Goal: Information Seeking & Learning: Check status

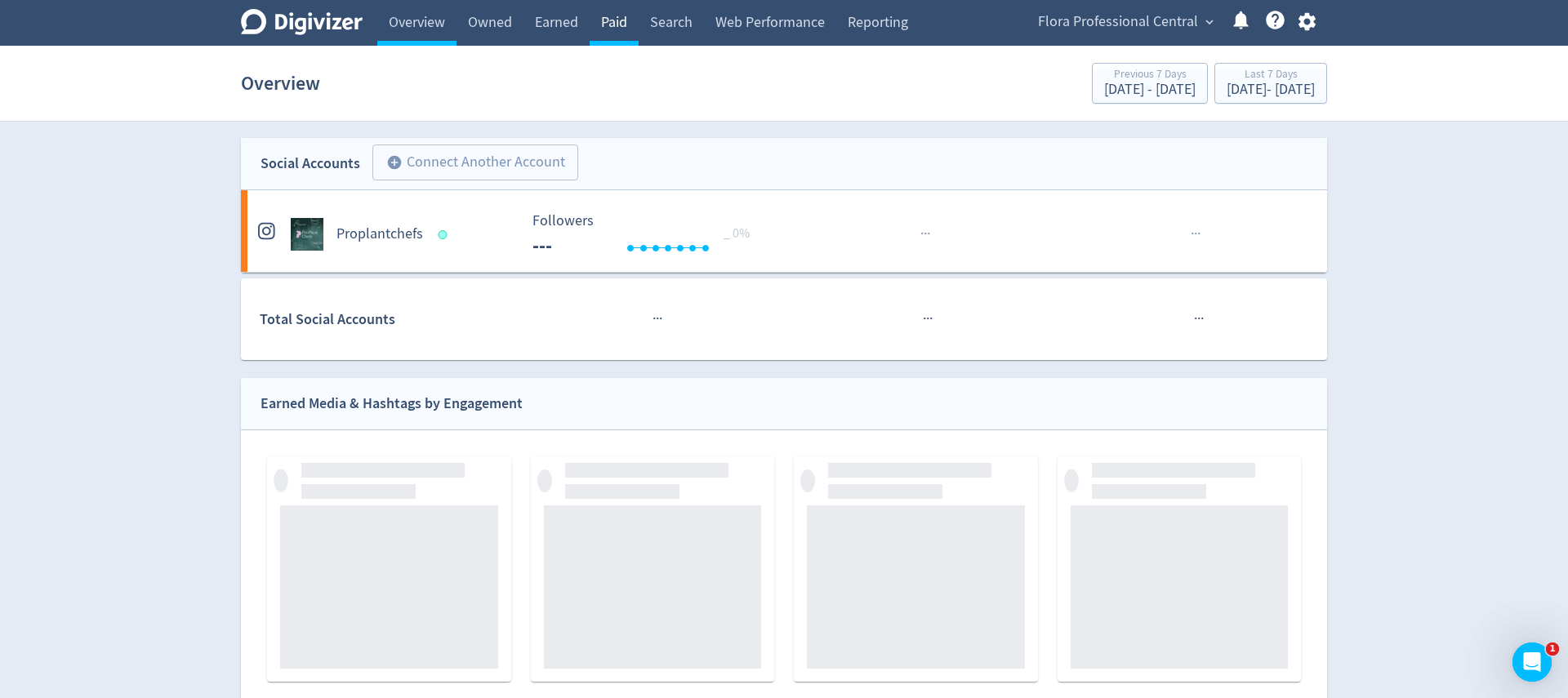
click at [632, 21] on link "Paid" at bounding box center [614, 23] width 49 height 46
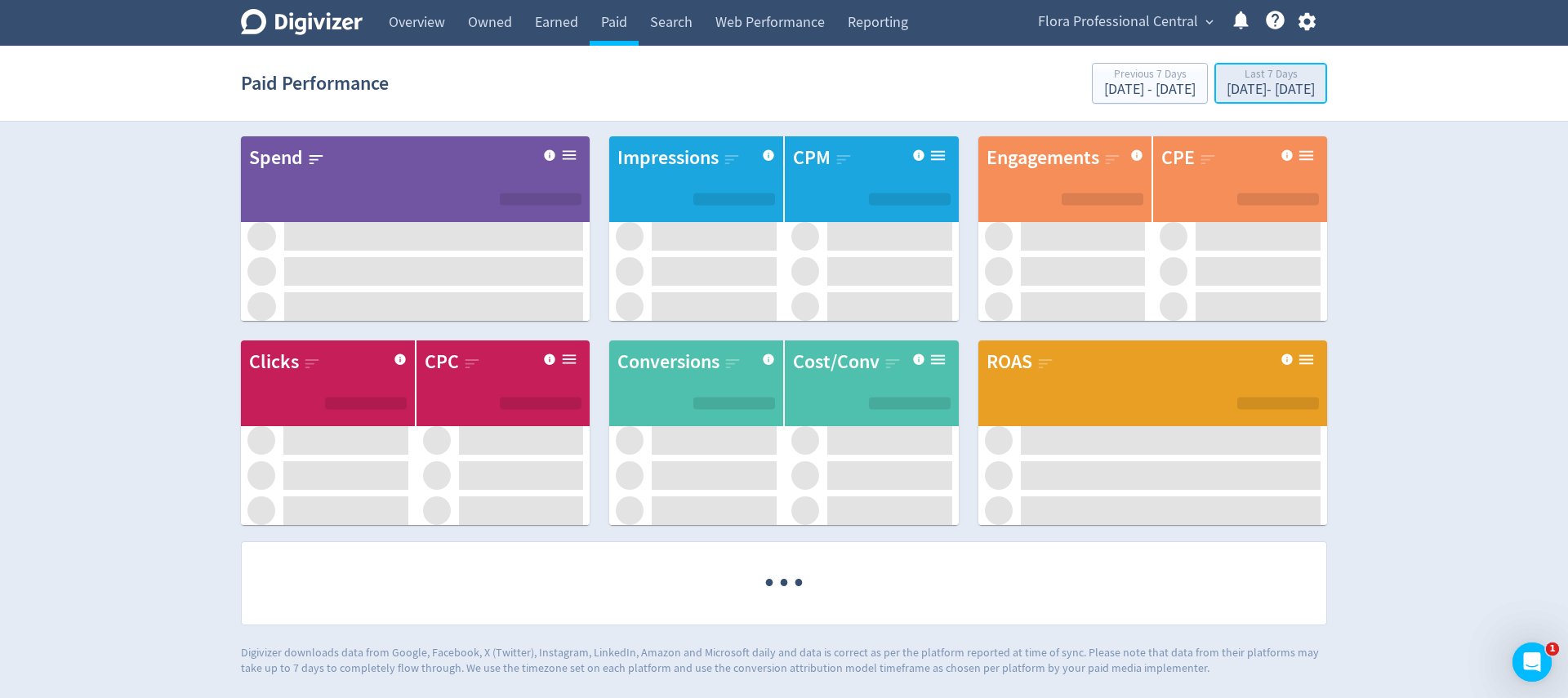
click at [1246, 99] on div "Last 7 Days [DATE] - [DATE]" at bounding box center [1270, 84] width 103 height 34
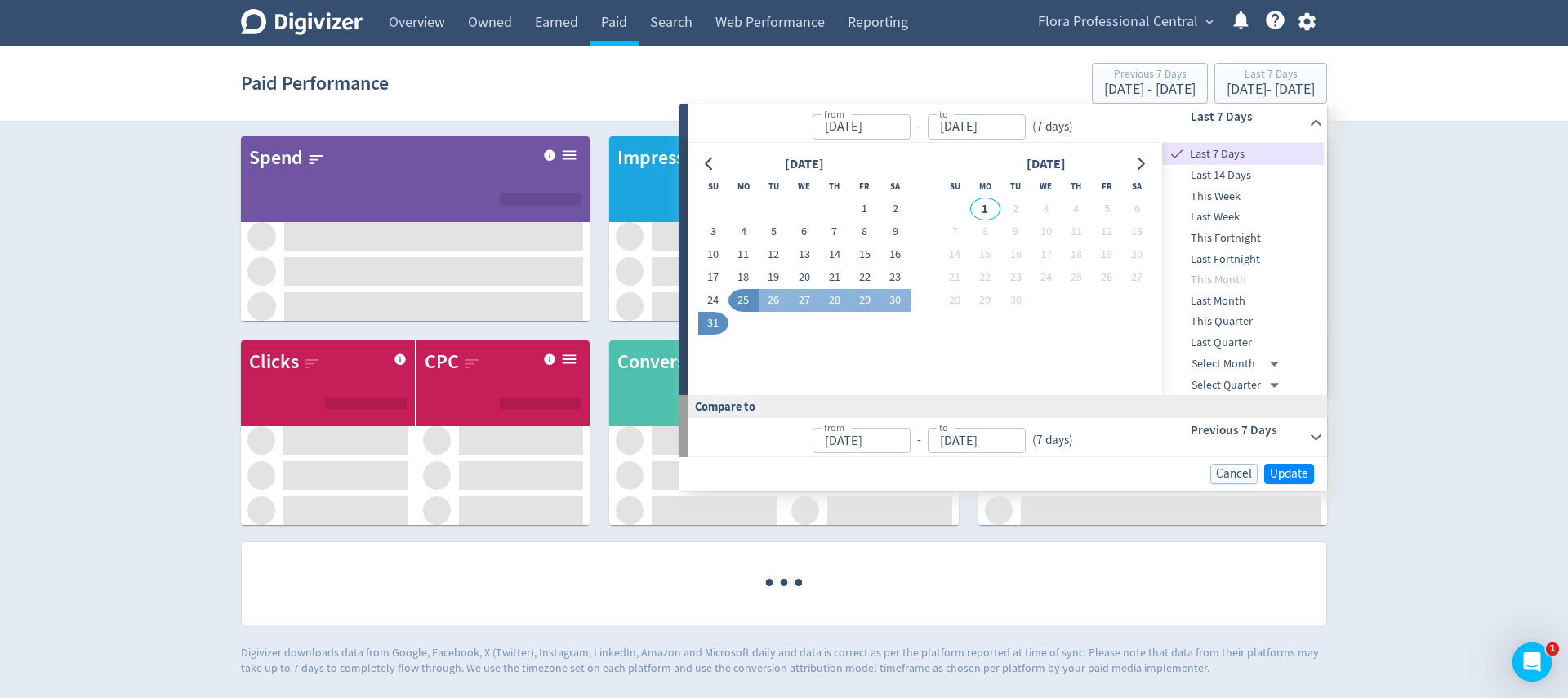
click at [854, 199] on button "1" at bounding box center [864, 209] width 30 height 23
type input "[DATE]"
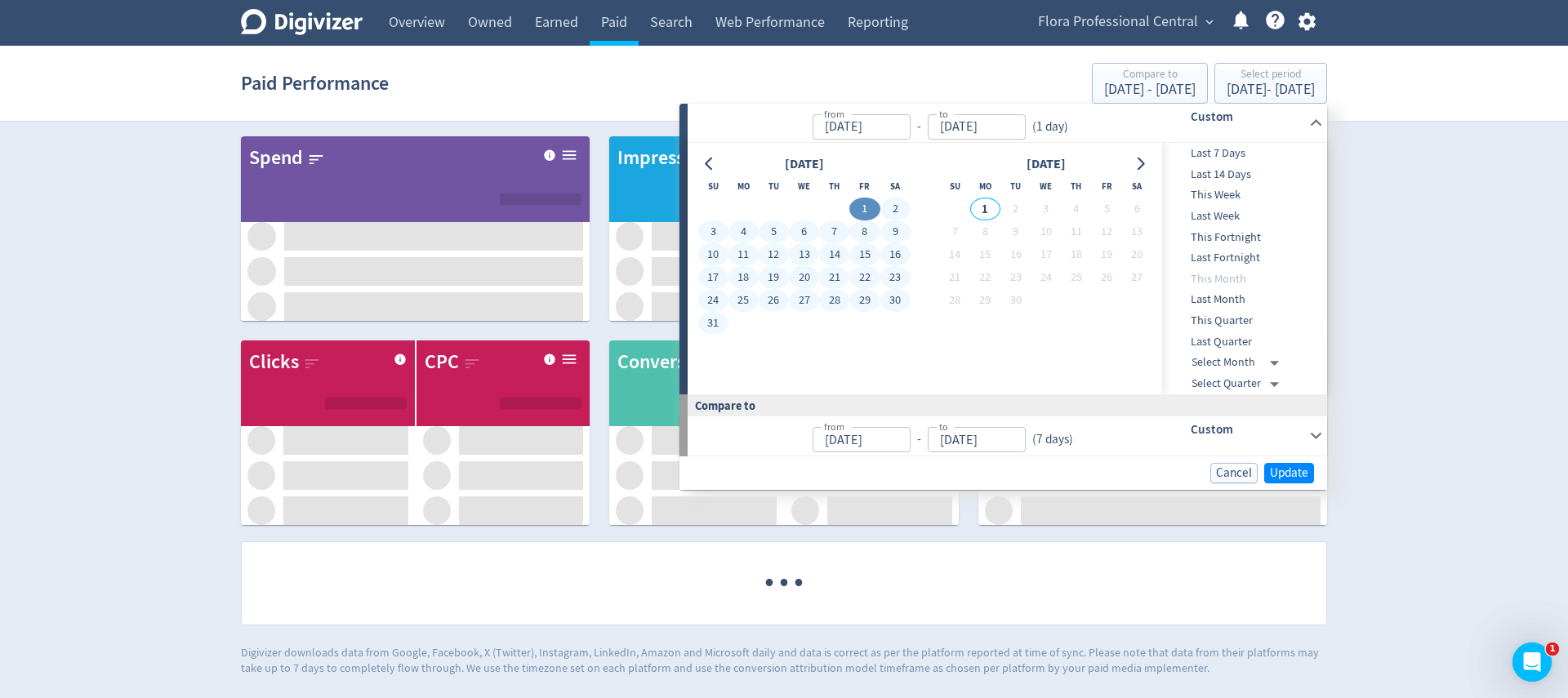
click at [710, 321] on button "31" at bounding box center [713, 323] width 30 height 23
type input "[DATE]"
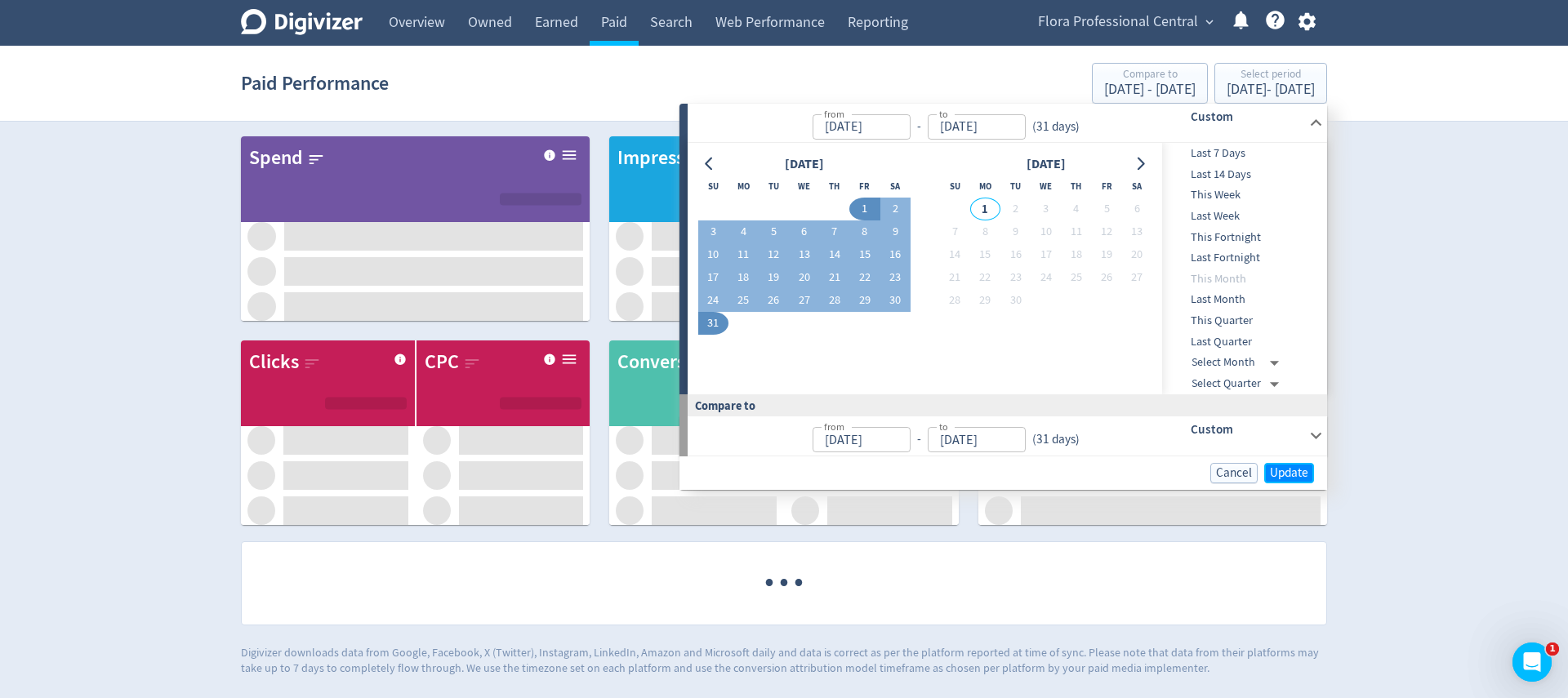
click at [1295, 474] on span "Update" at bounding box center [1288, 473] width 39 height 12
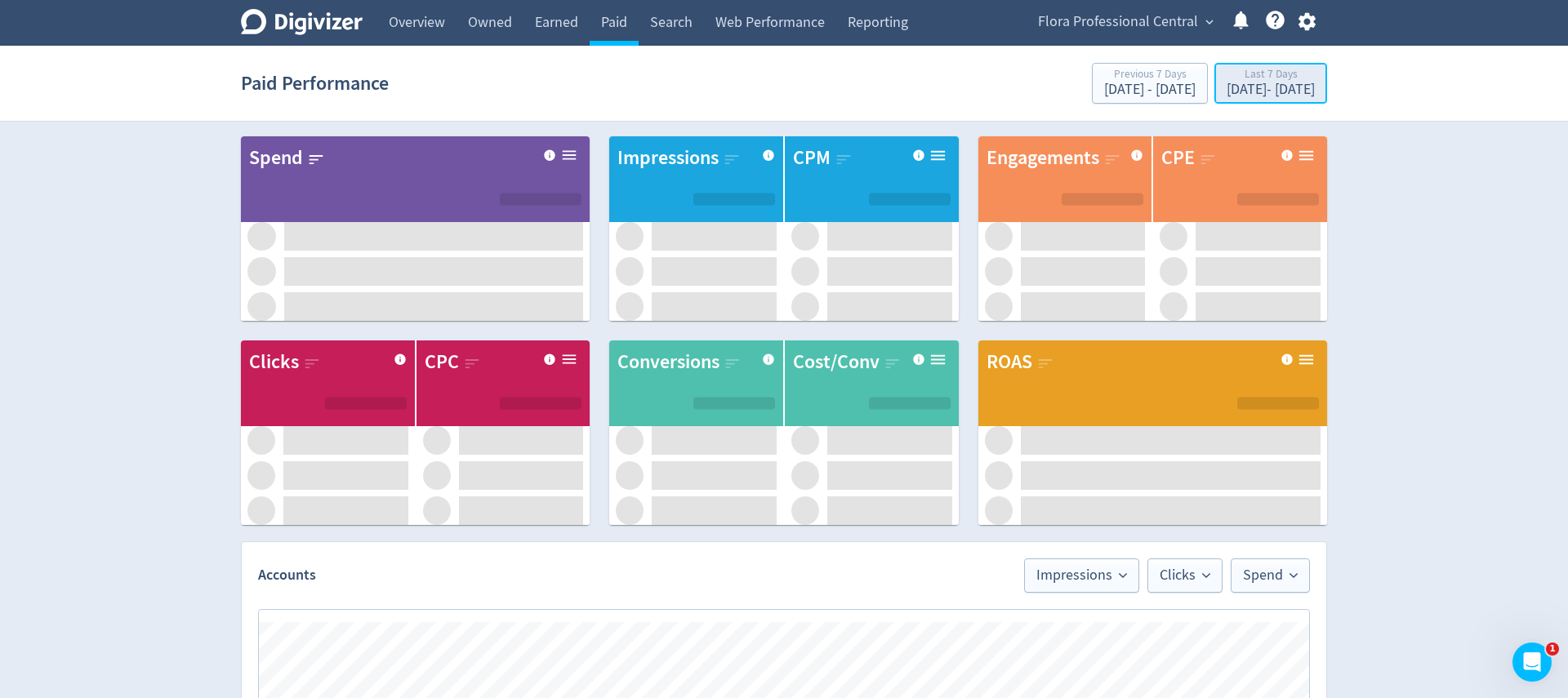
click at [1226, 83] on div "[DATE] - [DATE]" at bounding box center [1270, 90] width 88 height 15
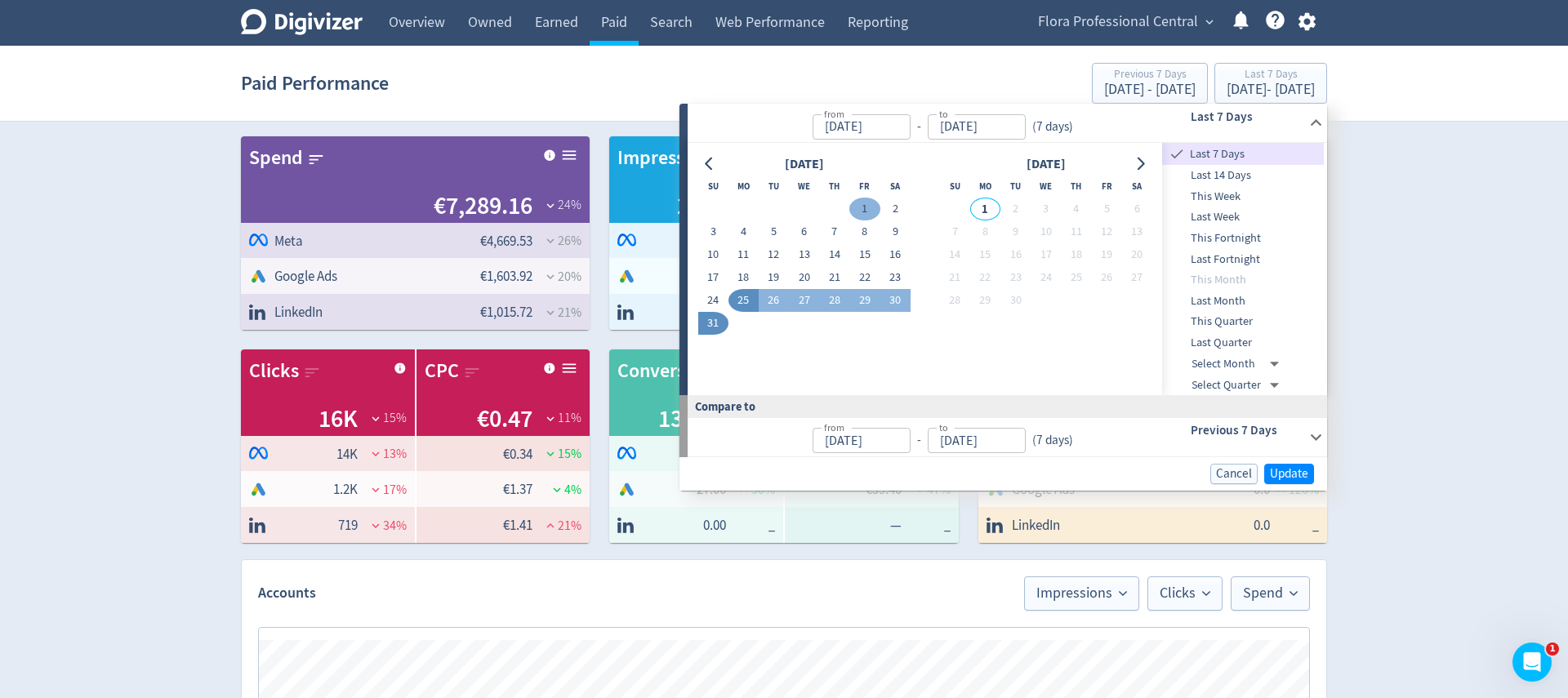
click at [871, 201] on button "1" at bounding box center [864, 209] width 30 height 23
type input "[DATE]"
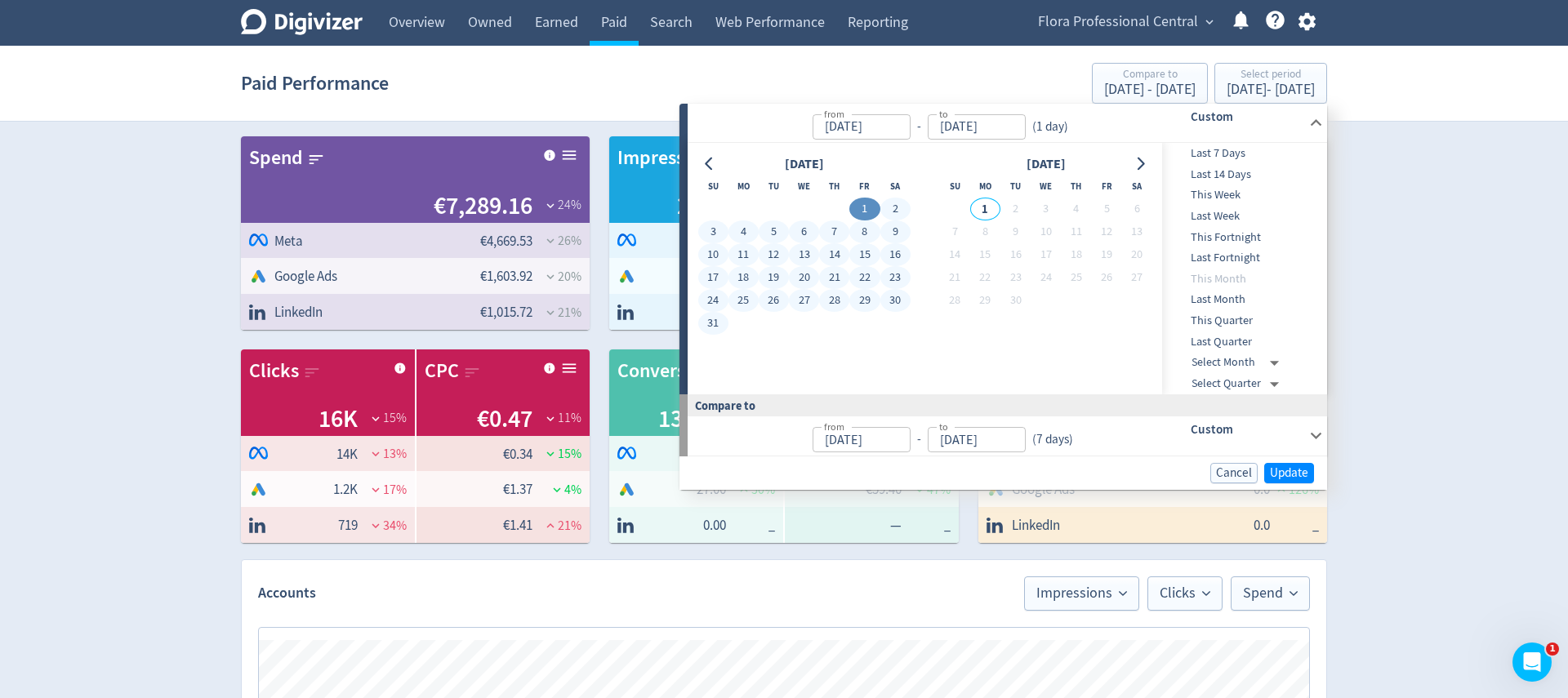
click at [719, 321] on button "31" at bounding box center [713, 323] width 30 height 23
type input "[DATE]"
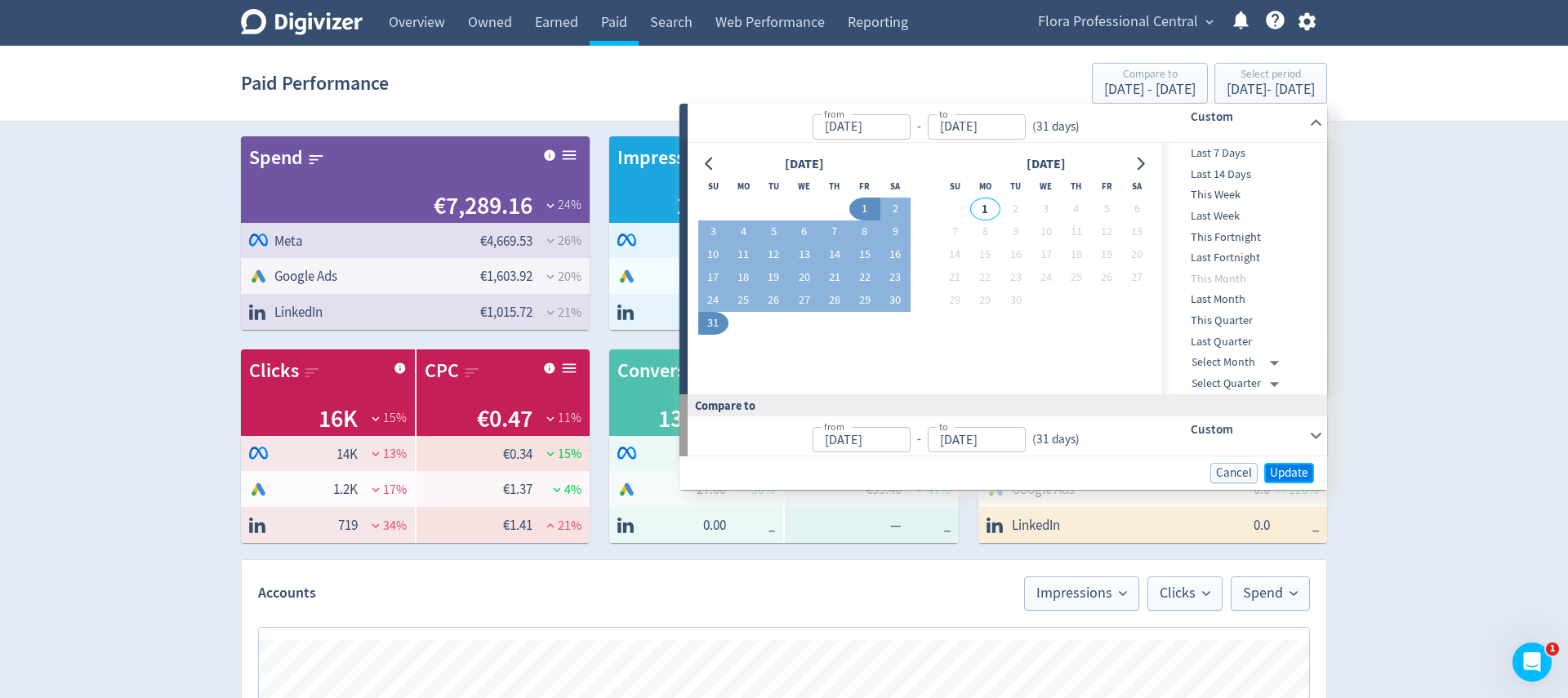
click at [1266, 470] on button "Update" at bounding box center [1288, 473] width 50 height 21
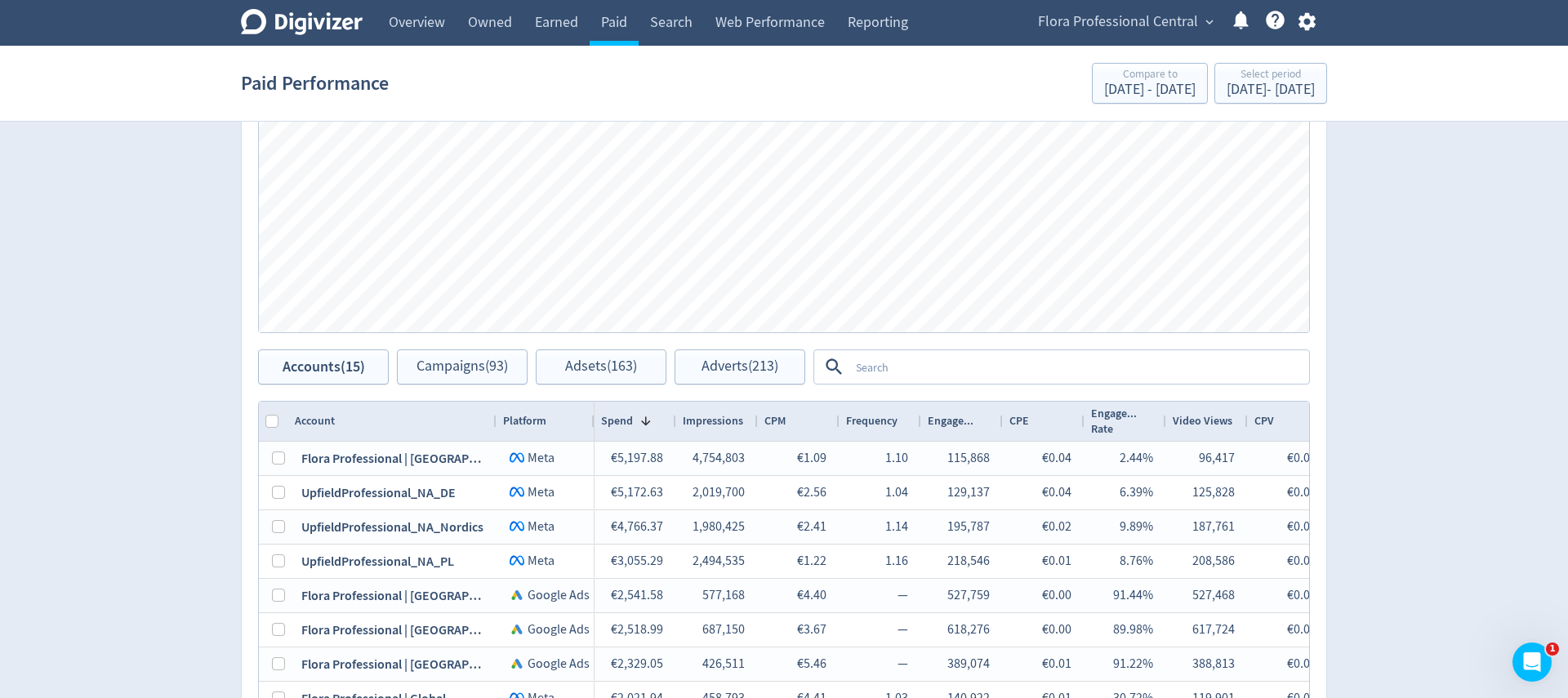
scroll to position [627, 0]
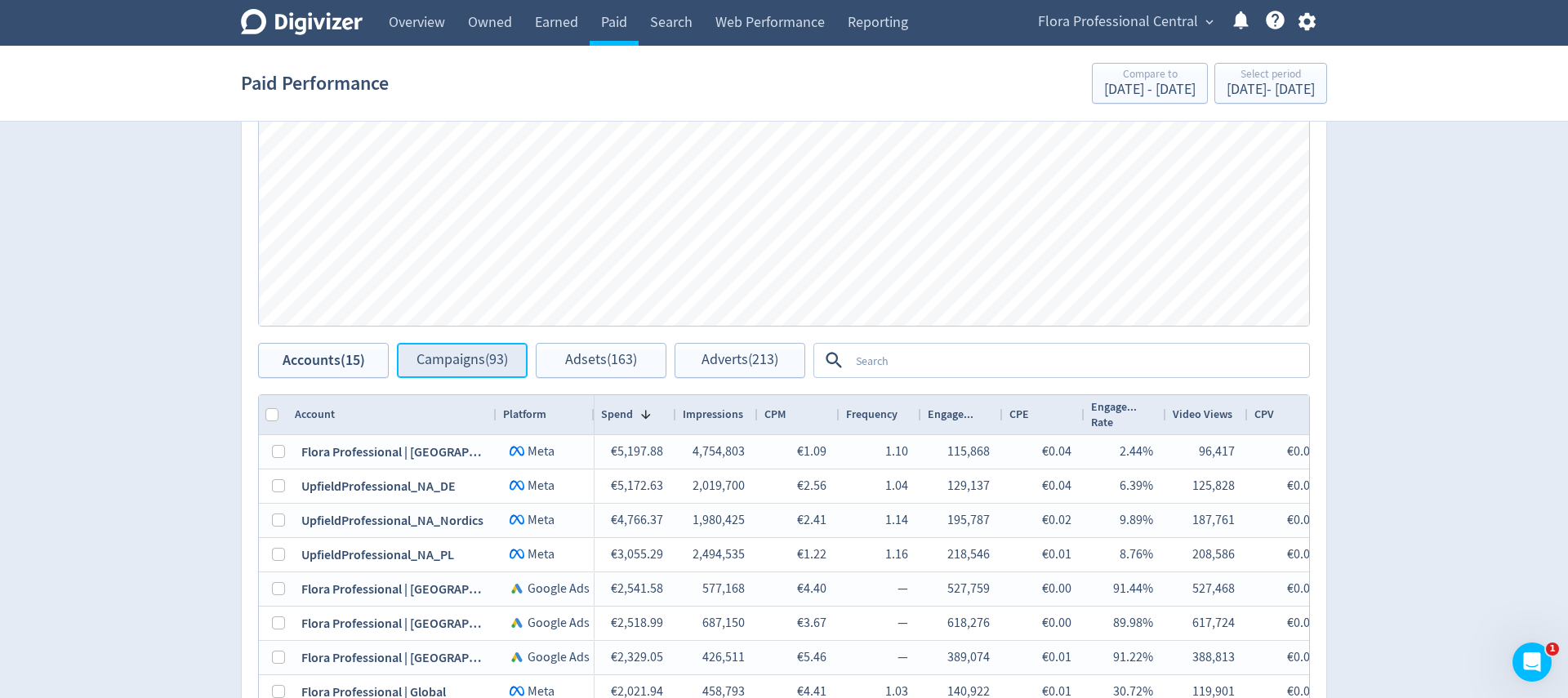
click at [498, 359] on span "Campaigns (93)" at bounding box center [461, 360] width 91 height 16
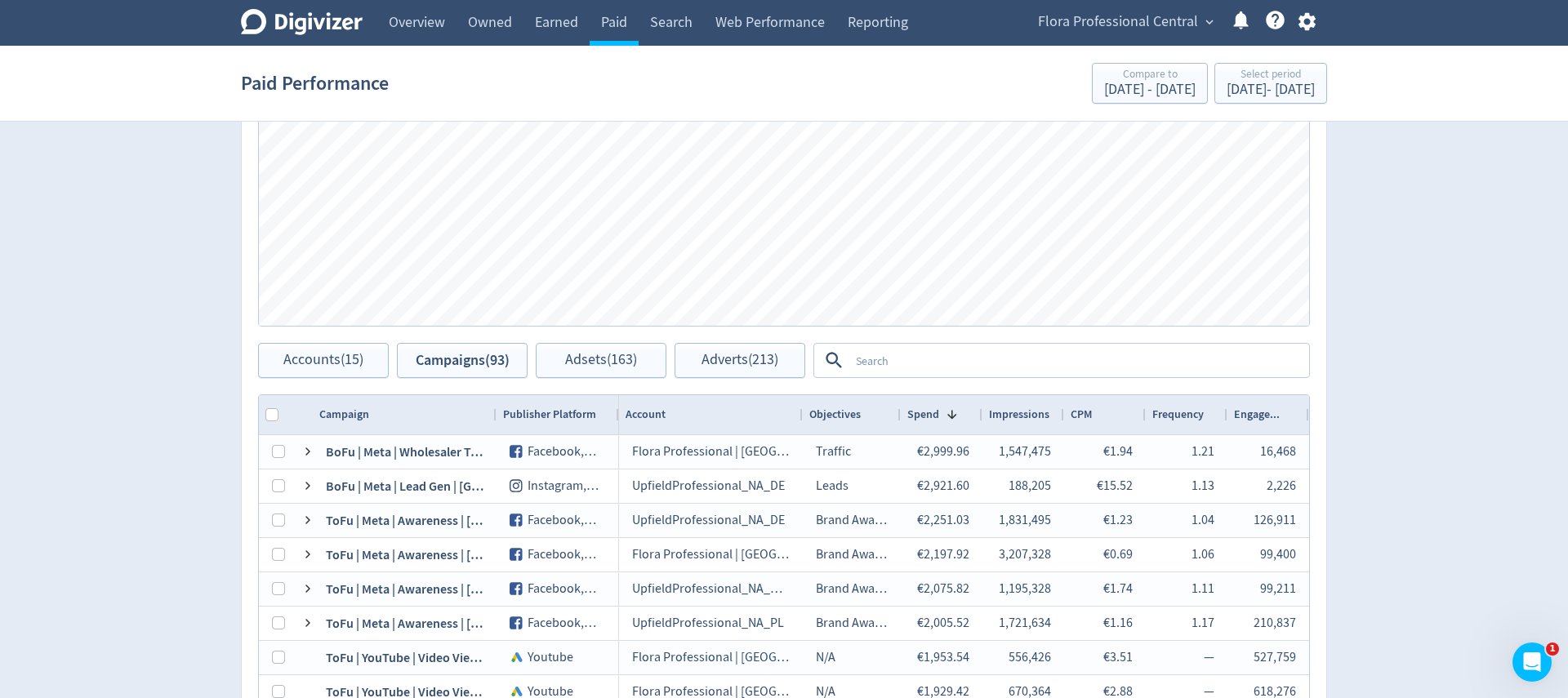
click at [888, 358] on textarea at bounding box center [1078, 360] width 458 height 30
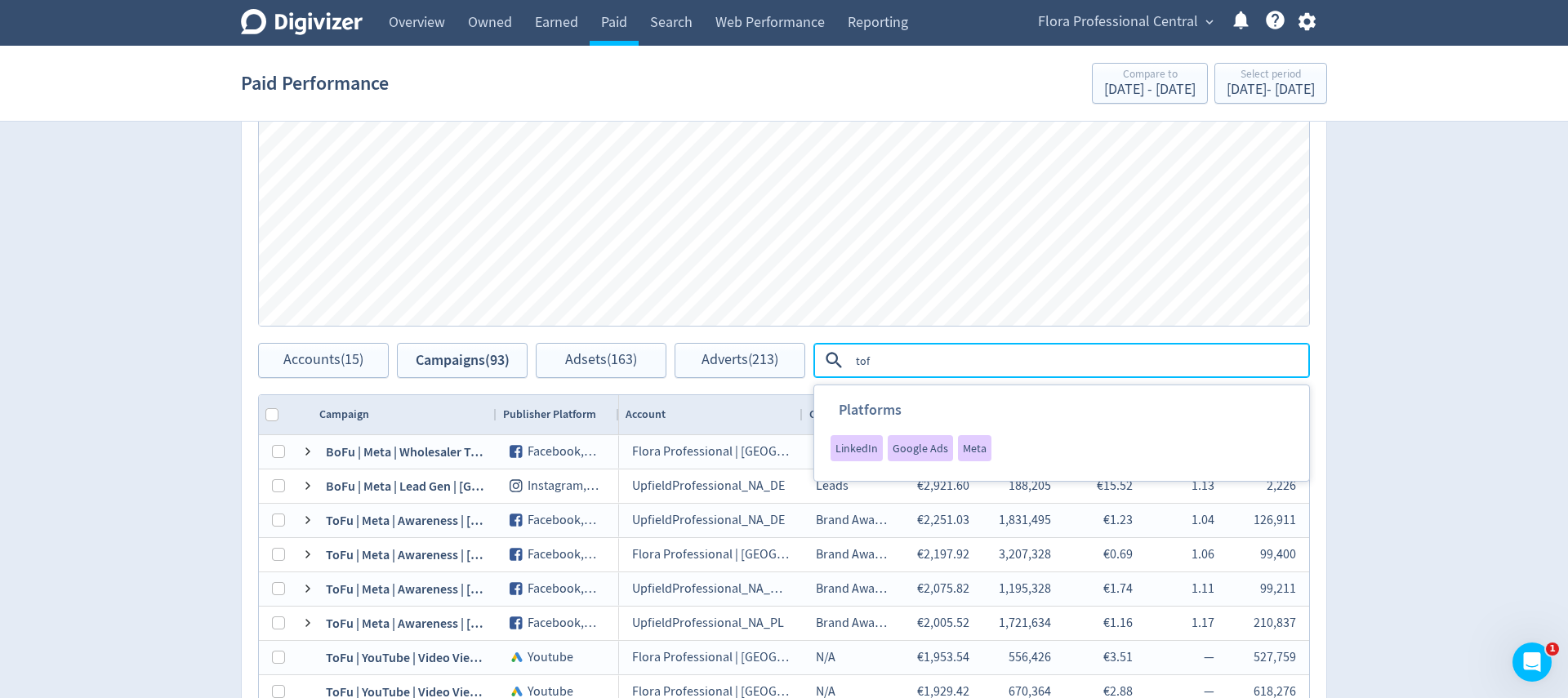
type textarea "tofu"
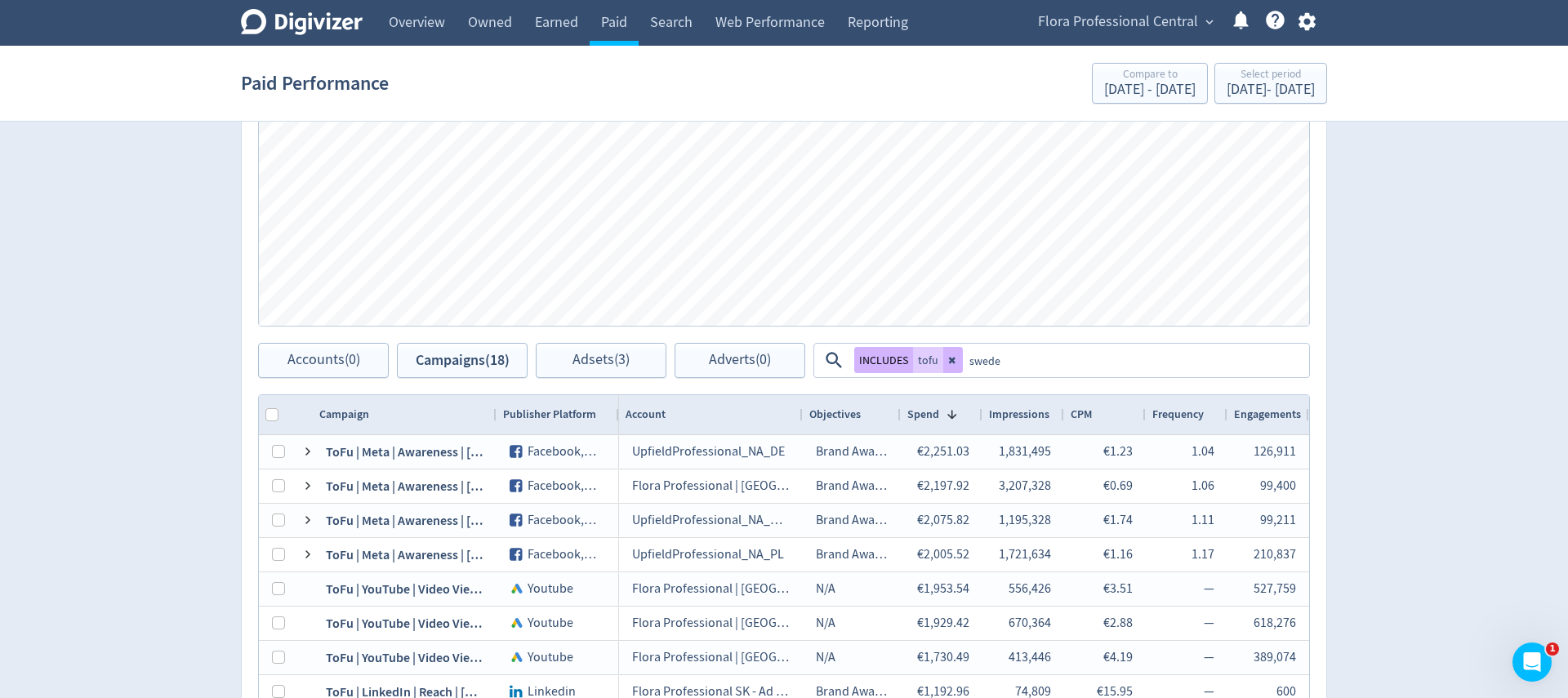
type textarea "[GEOGRAPHIC_DATA]"
drag, startPoint x: 982, startPoint y: 355, endPoint x: 1106, endPoint y: 363, distance: 124.3
click at [982, 355] on button "OR" at bounding box center [979, 360] width 24 height 26
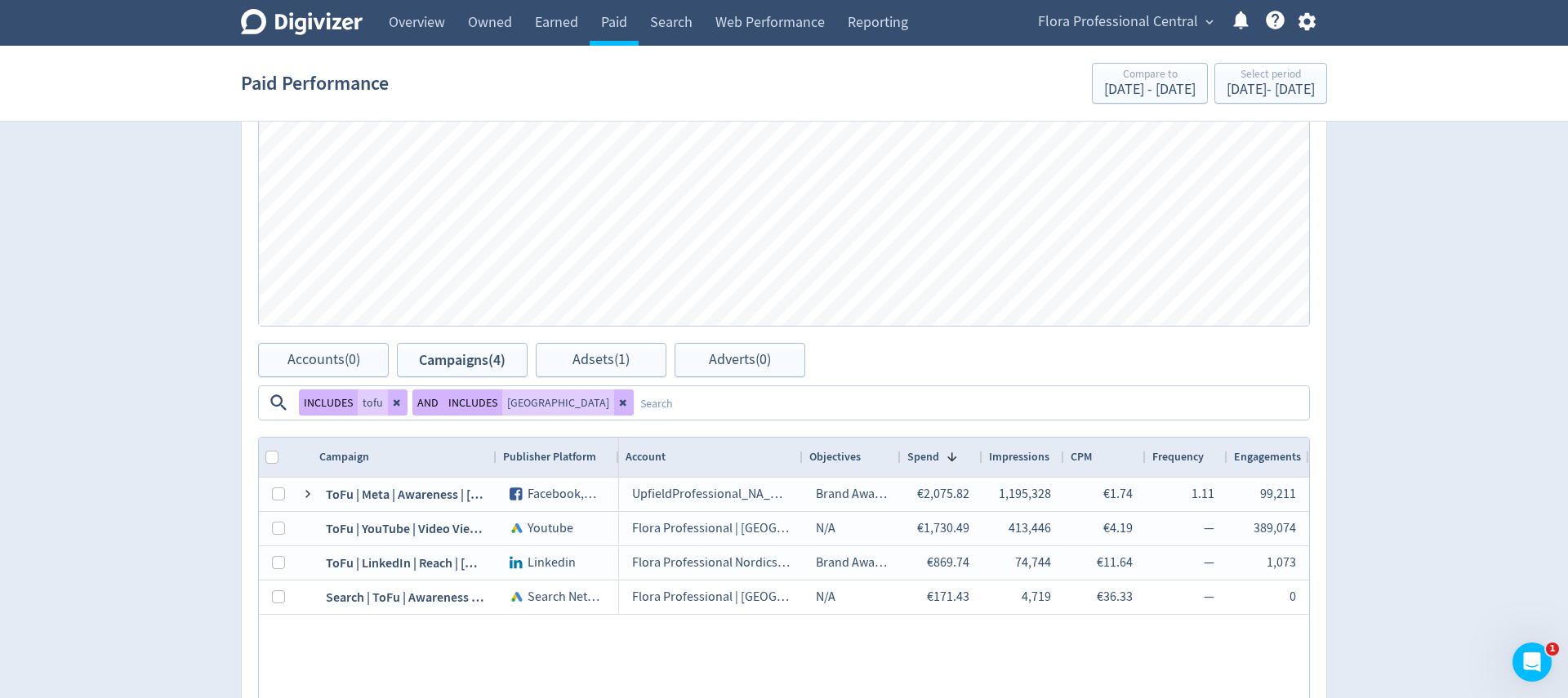
click at [1189, 388] on textarea at bounding box center [970, 403] width 673 height 30
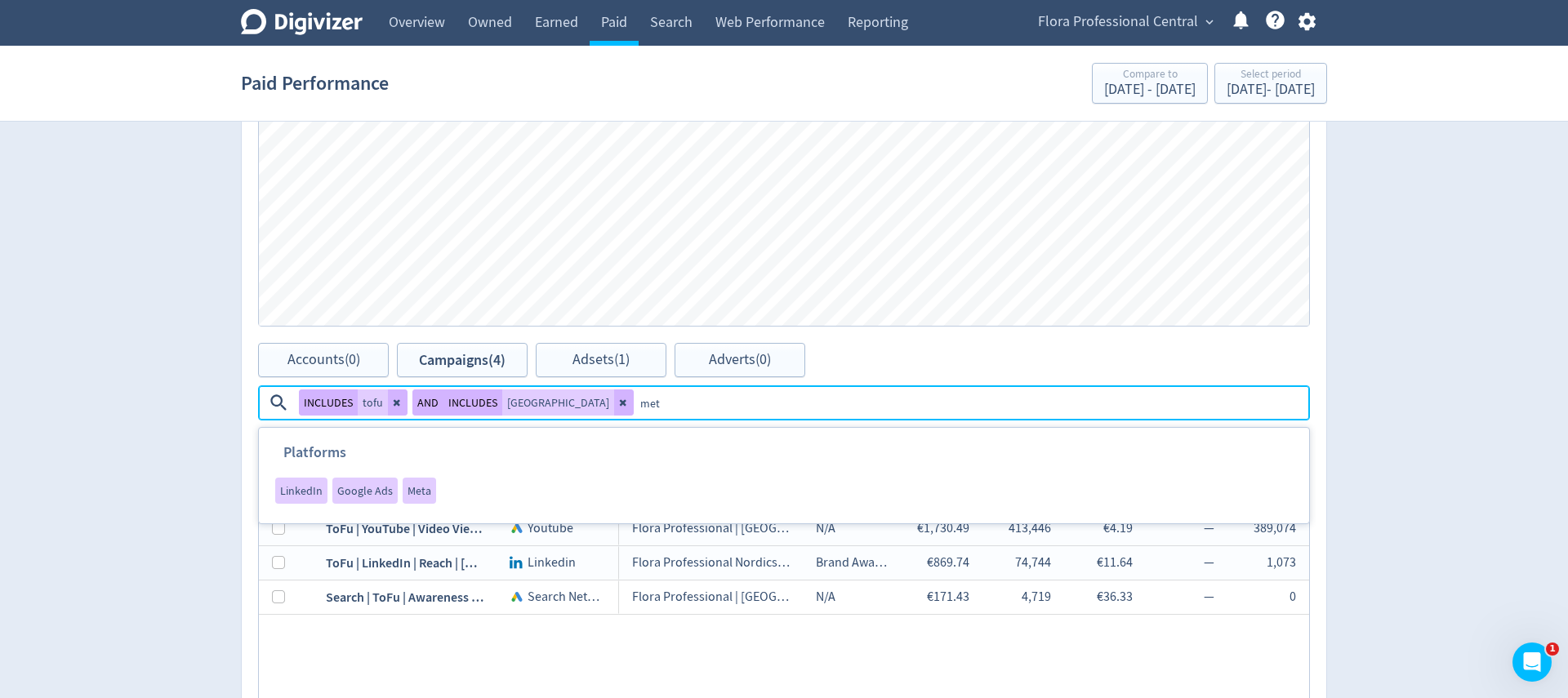
type textarea "meta"
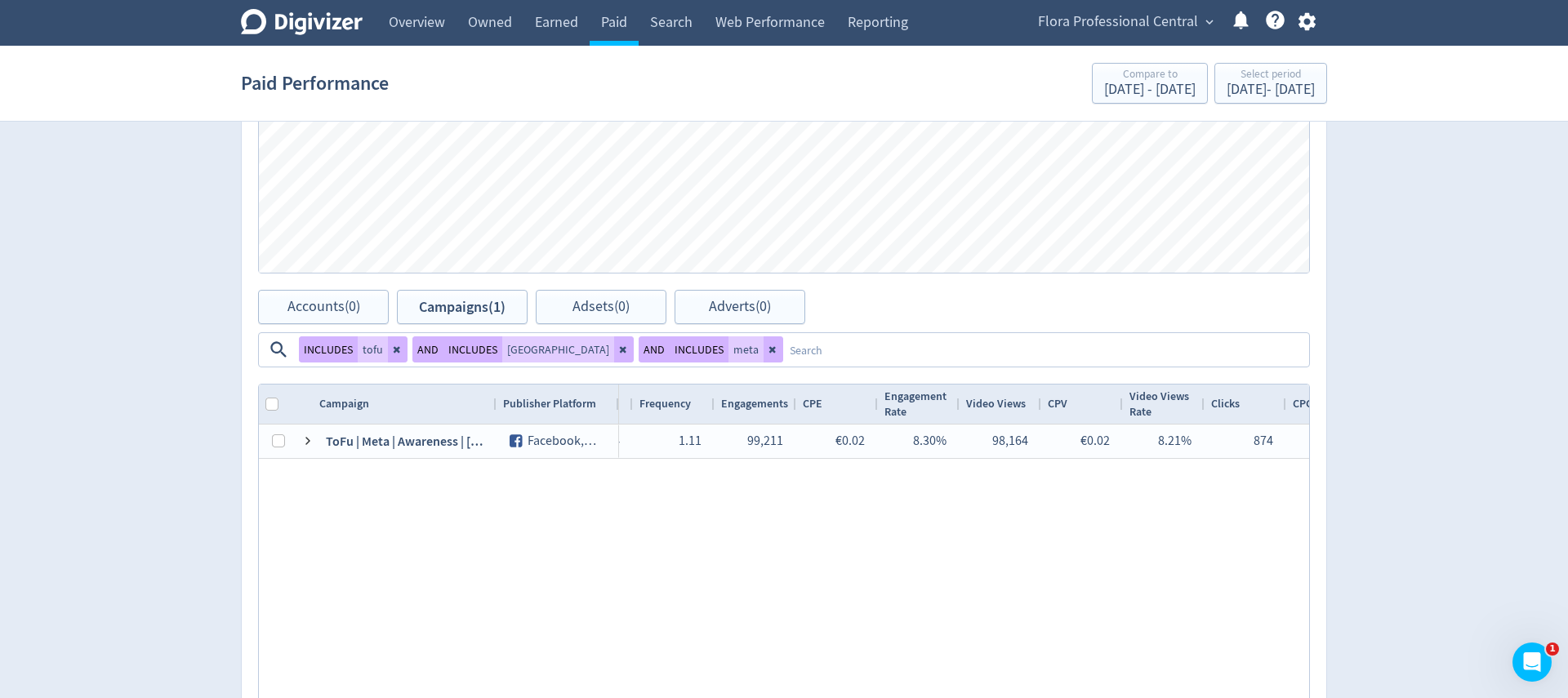
drag, startPoint x: 1398, startPoint y: 233, endPoint x: 1335, endPoint y: 104, distance: 143.6
click at [1398, 233] on div "Digivizer Logo [PERSON_NAME] Logo Overview Owned Earned Paid Search Web Perform…" at bounding box center [784, 115] width 1568 height 1591
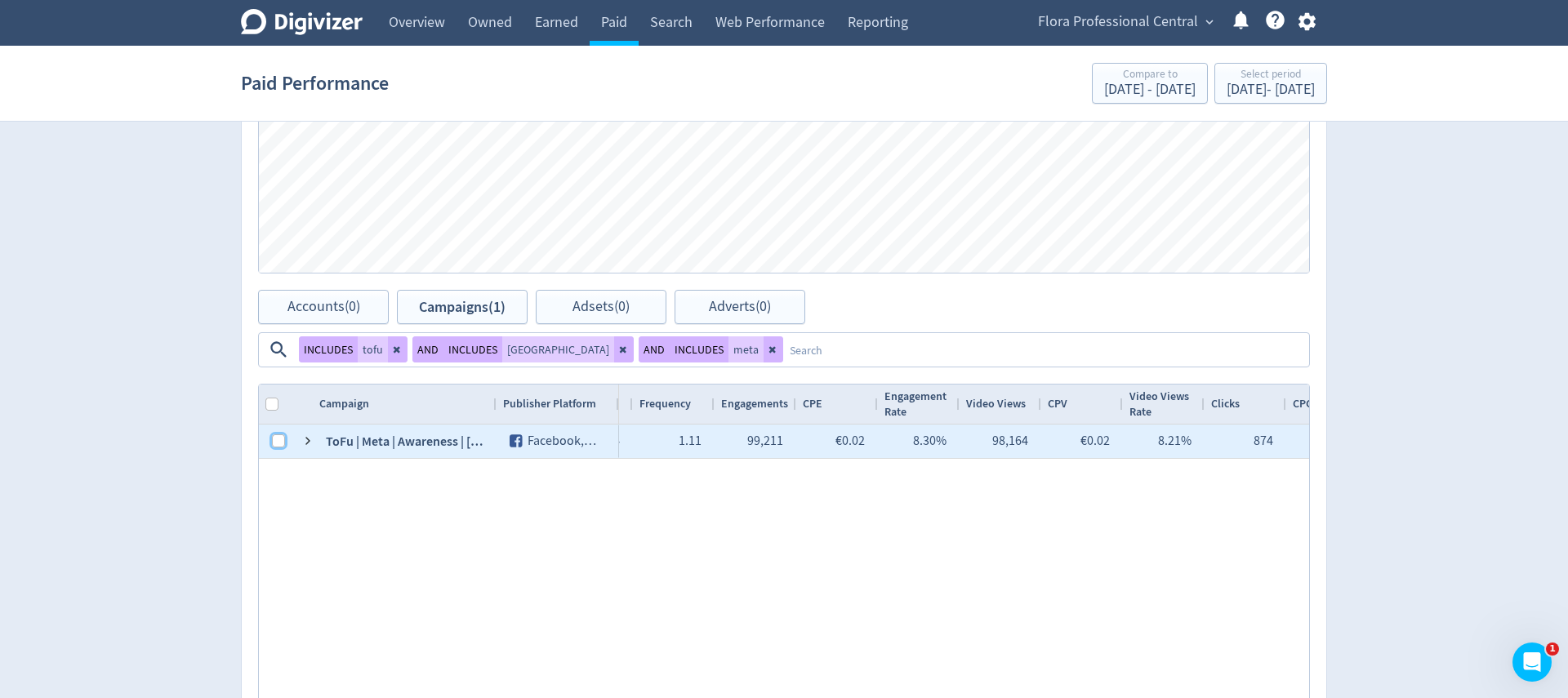
click at [278, 444] on input "Press Space to toggle row selection (unchecked)" at bounding box center [279, 441] width 13 height 13
checkbox input "true"
click at [738, 316] on button "Adverts (0)" at bounding box center [739, 307] width 131 height 35
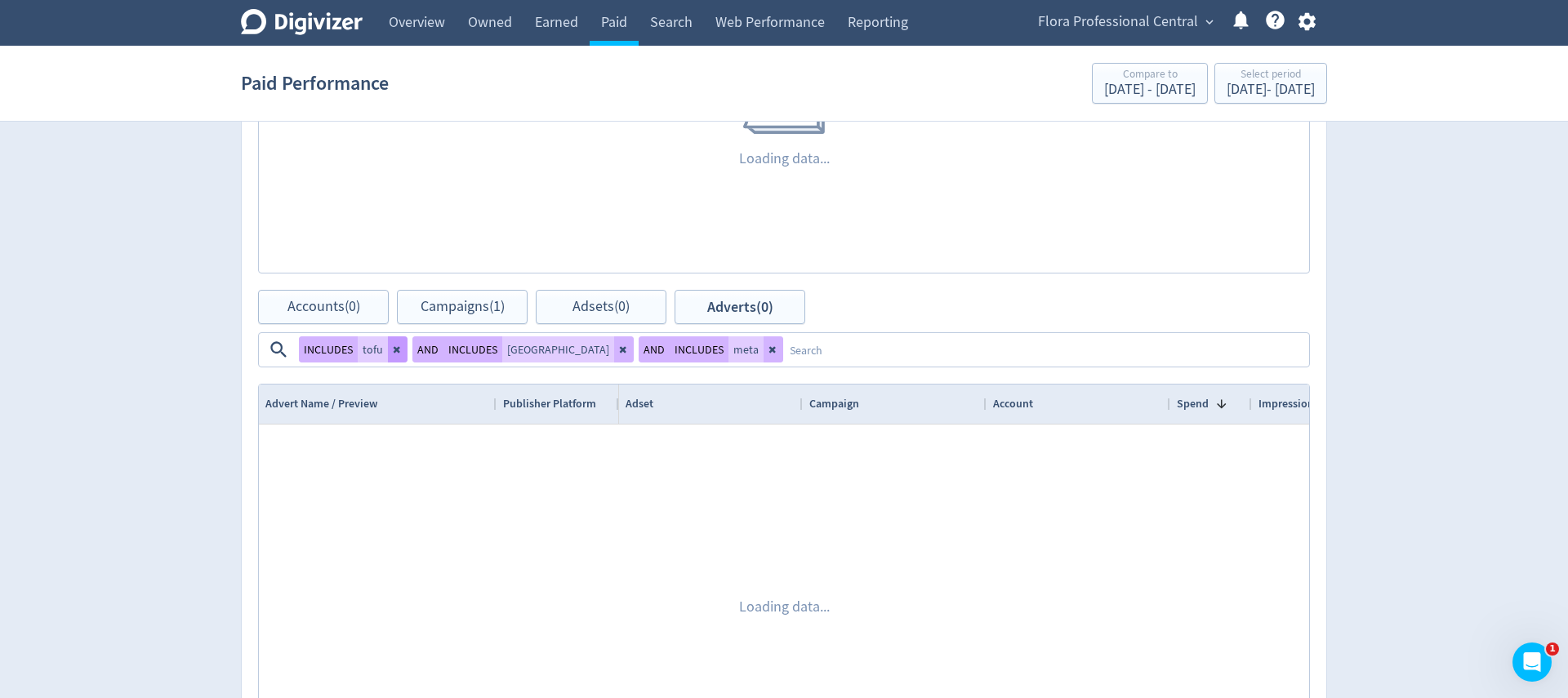
click at [397, 356] on button at bounding box center [398, 349] width 20 height 26
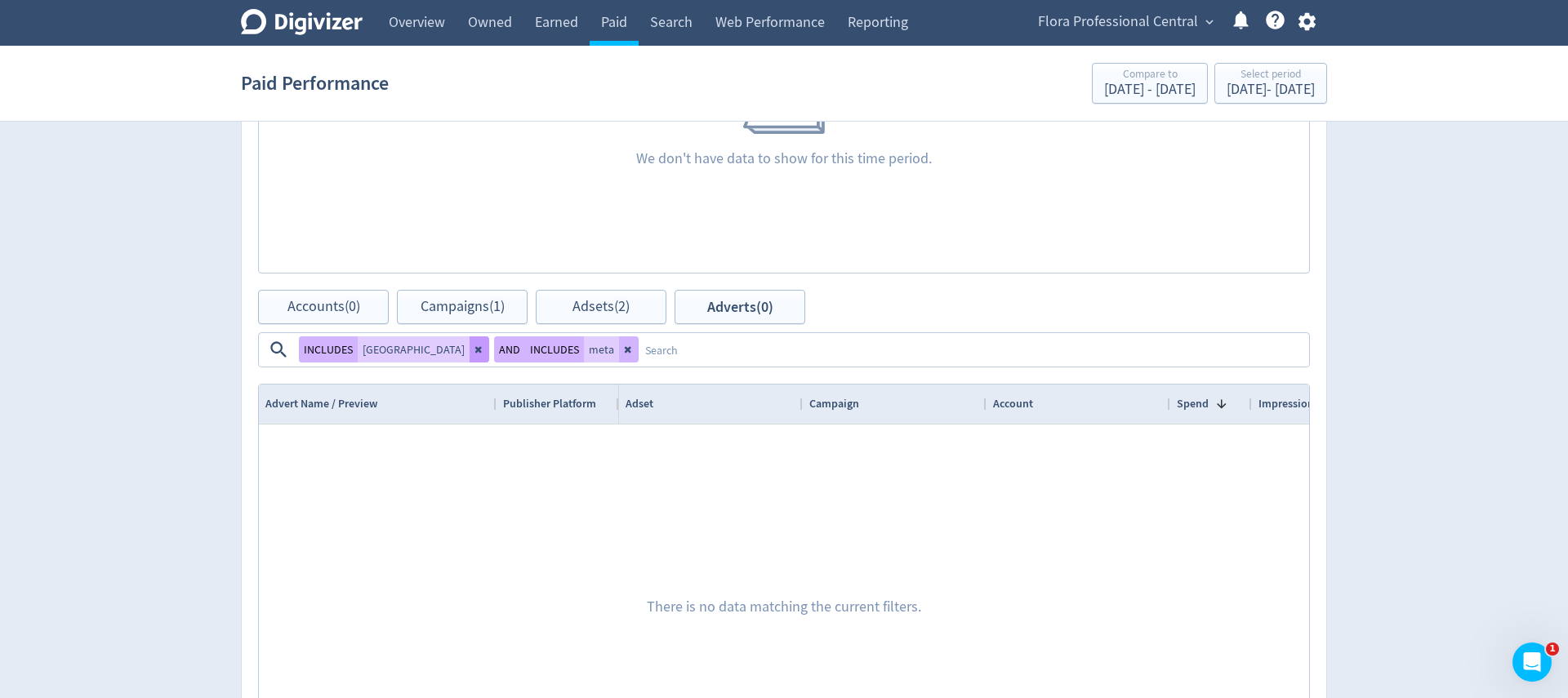
click at [482, 347] on icon at bounding box center [479, 350] width 7 height 7
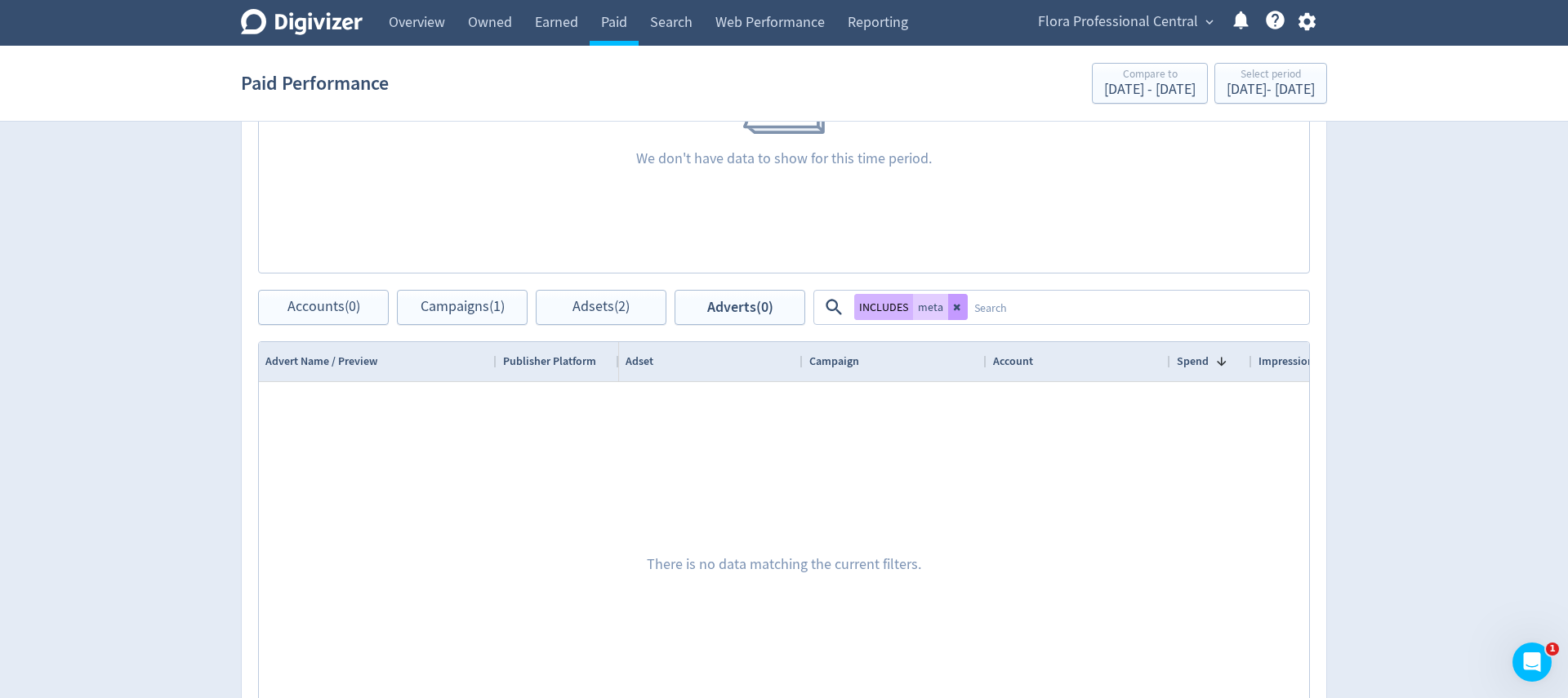
click at [957, 310] on icon at bounding box center [957, 307] width 7 height 7
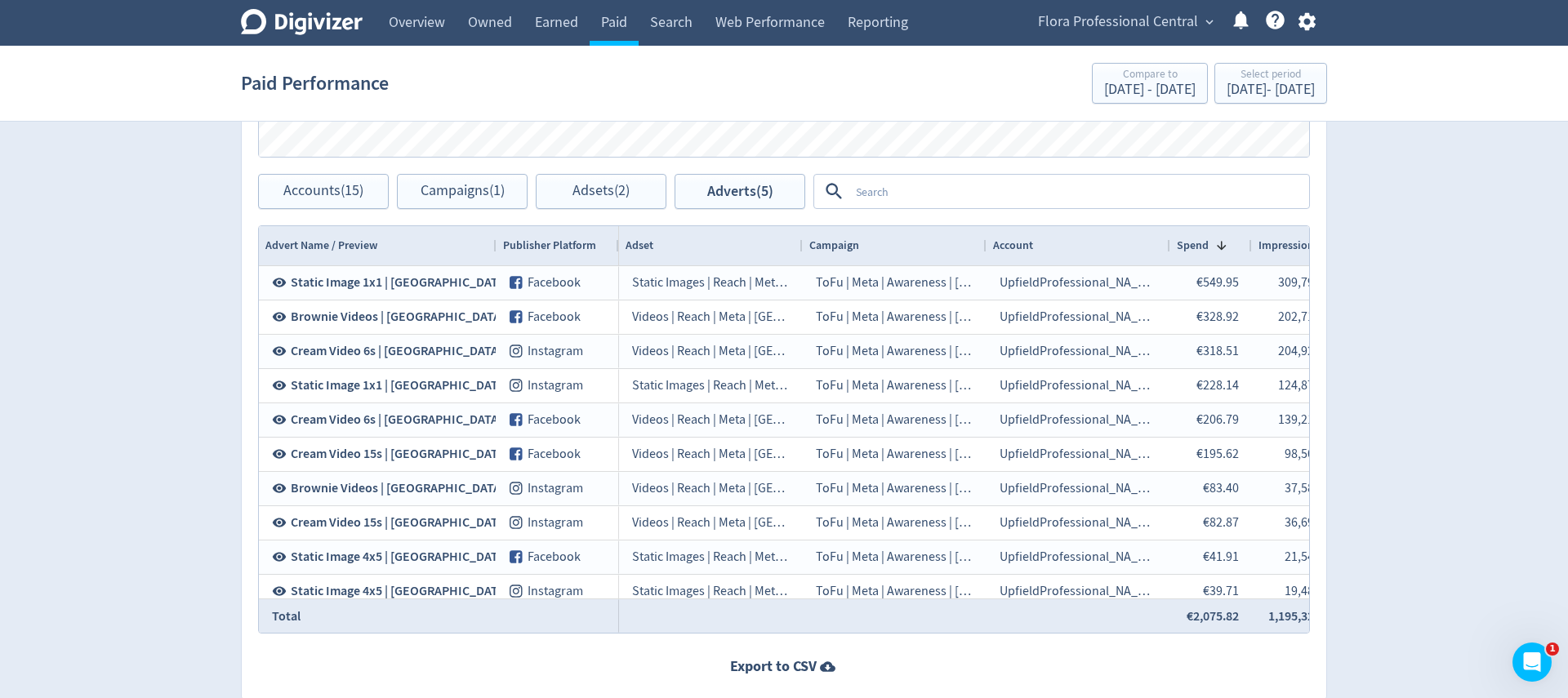
scroll to position [828, 0]
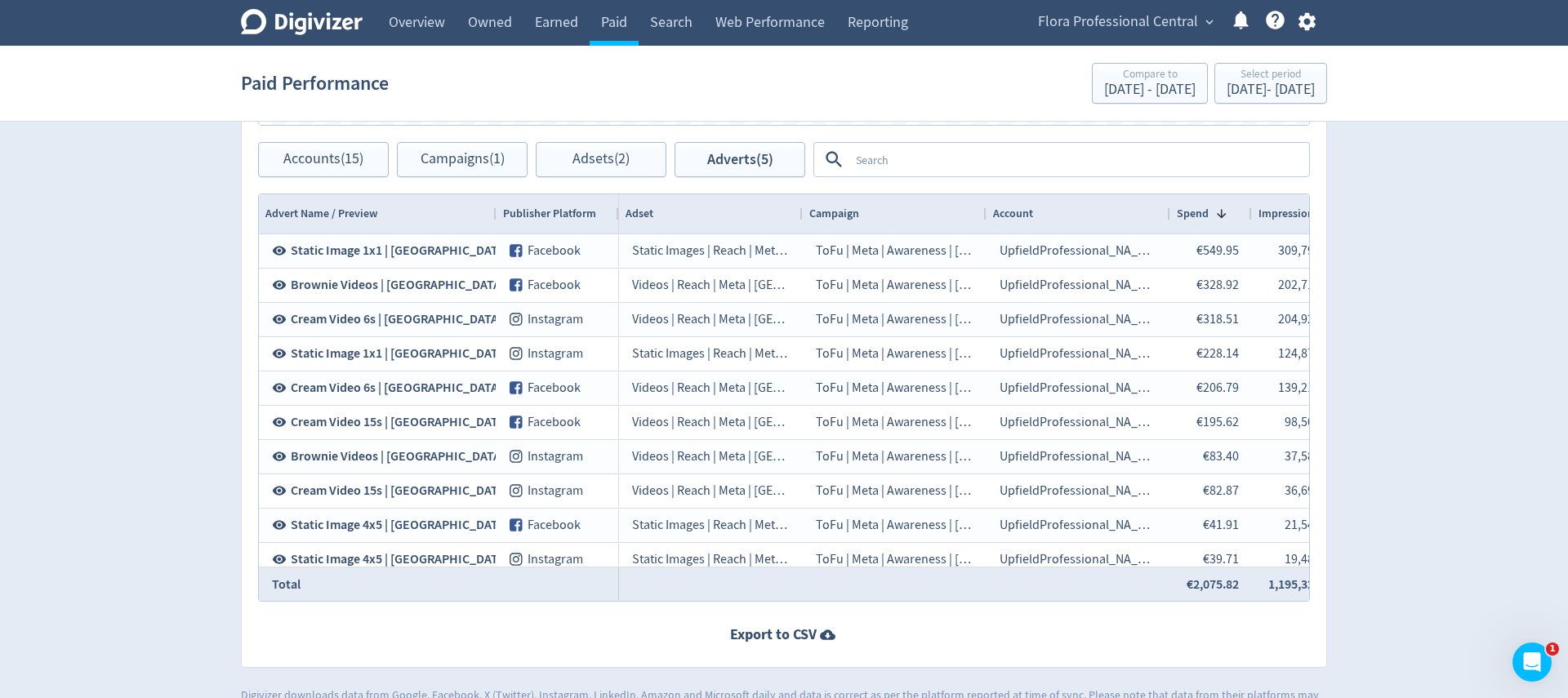
click at [896, 166] on textarea at bounding box center [1078, 159] width 458 height 30
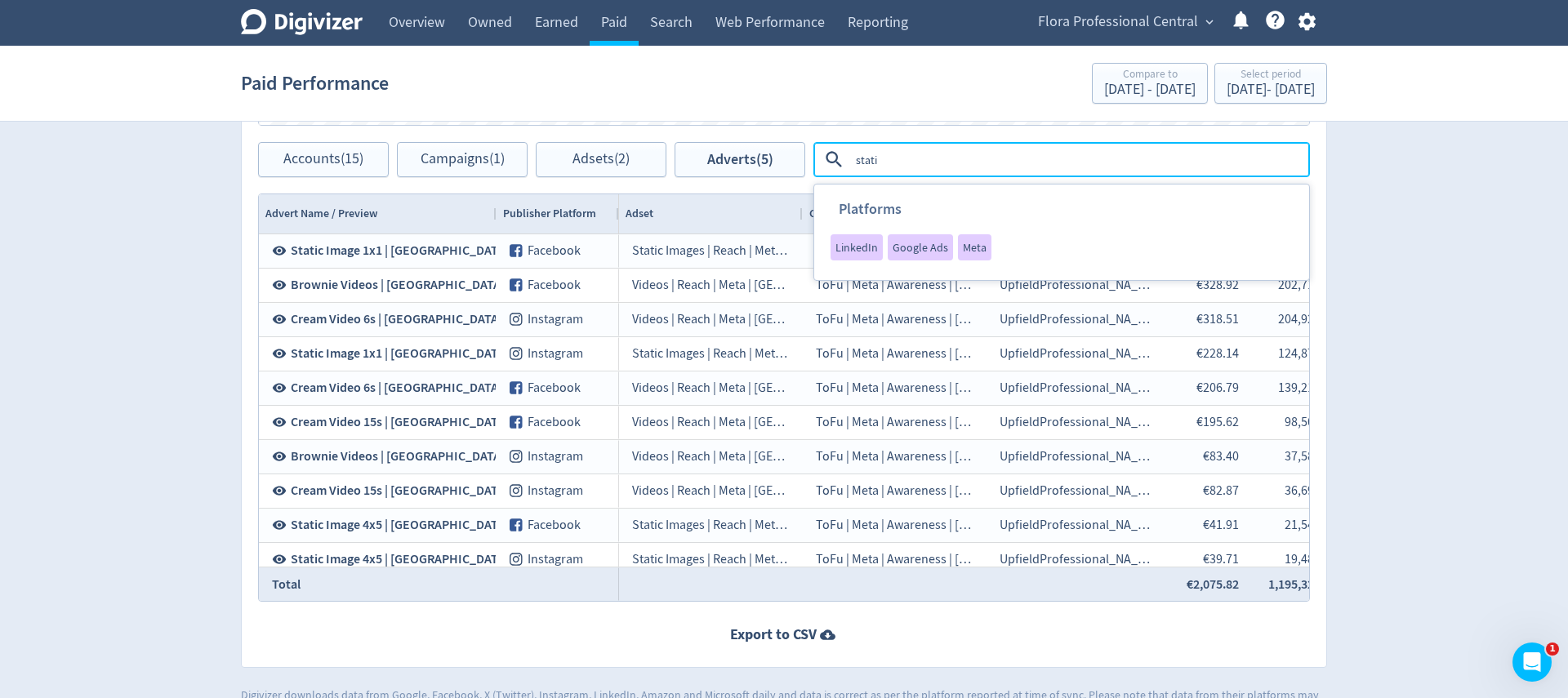
type textarea "static"
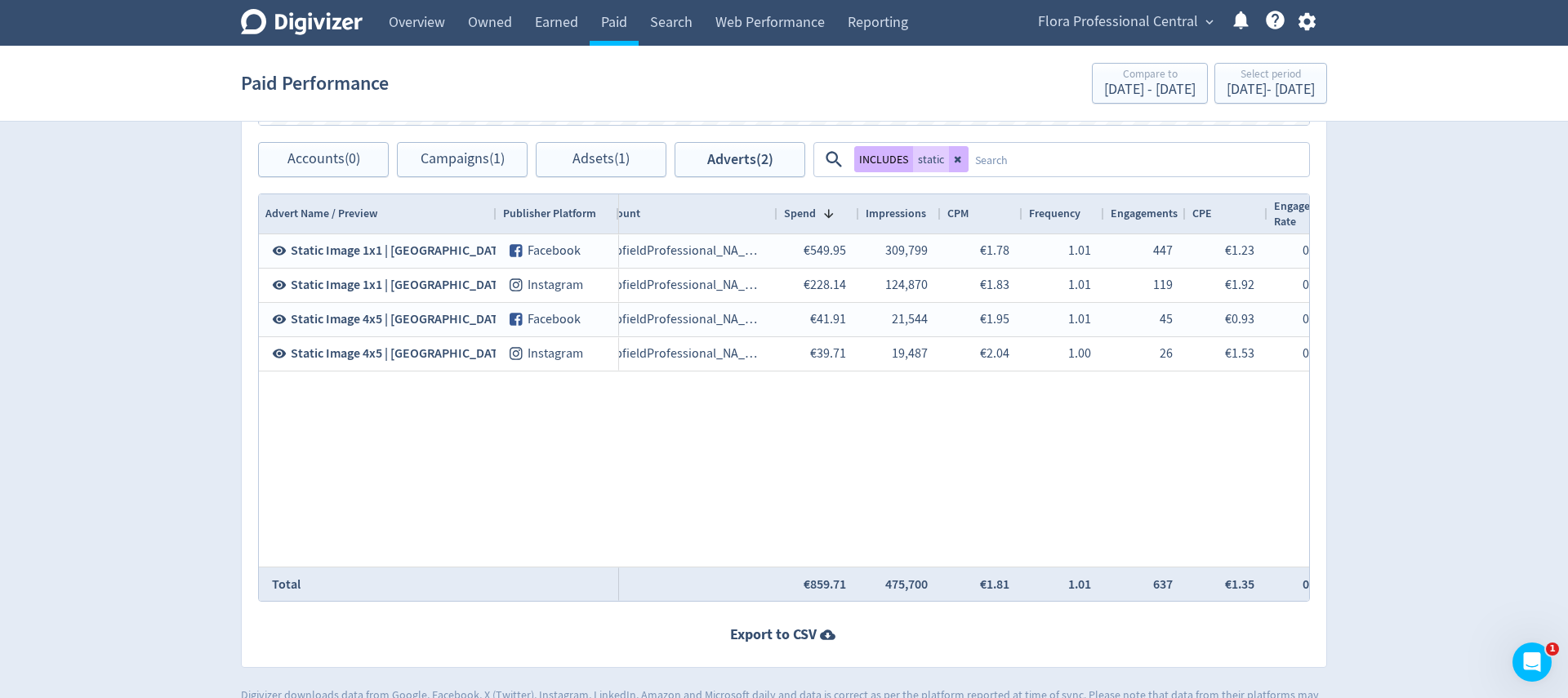
scroll to position [0, 565]
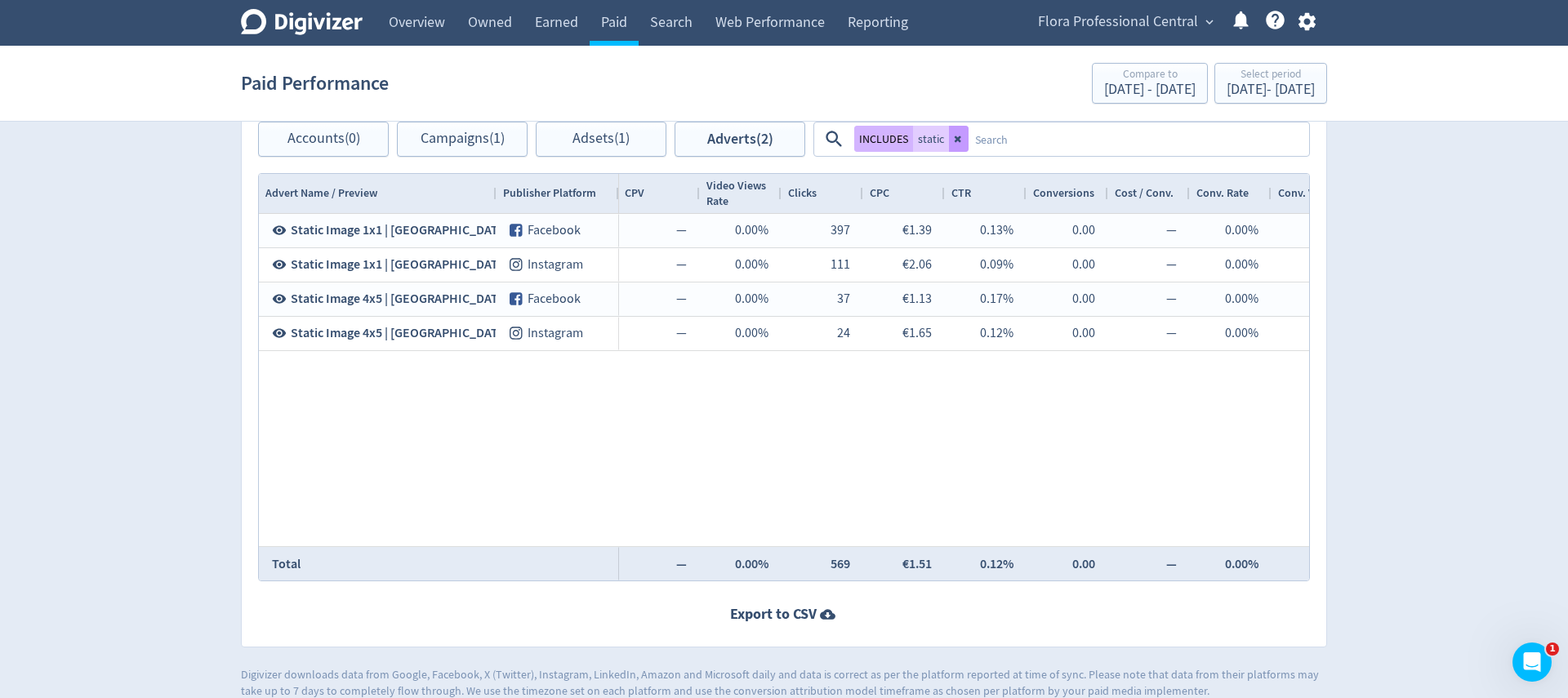
click at [960, 142] on icon at bounding box center [959, 139] width 10 height 10
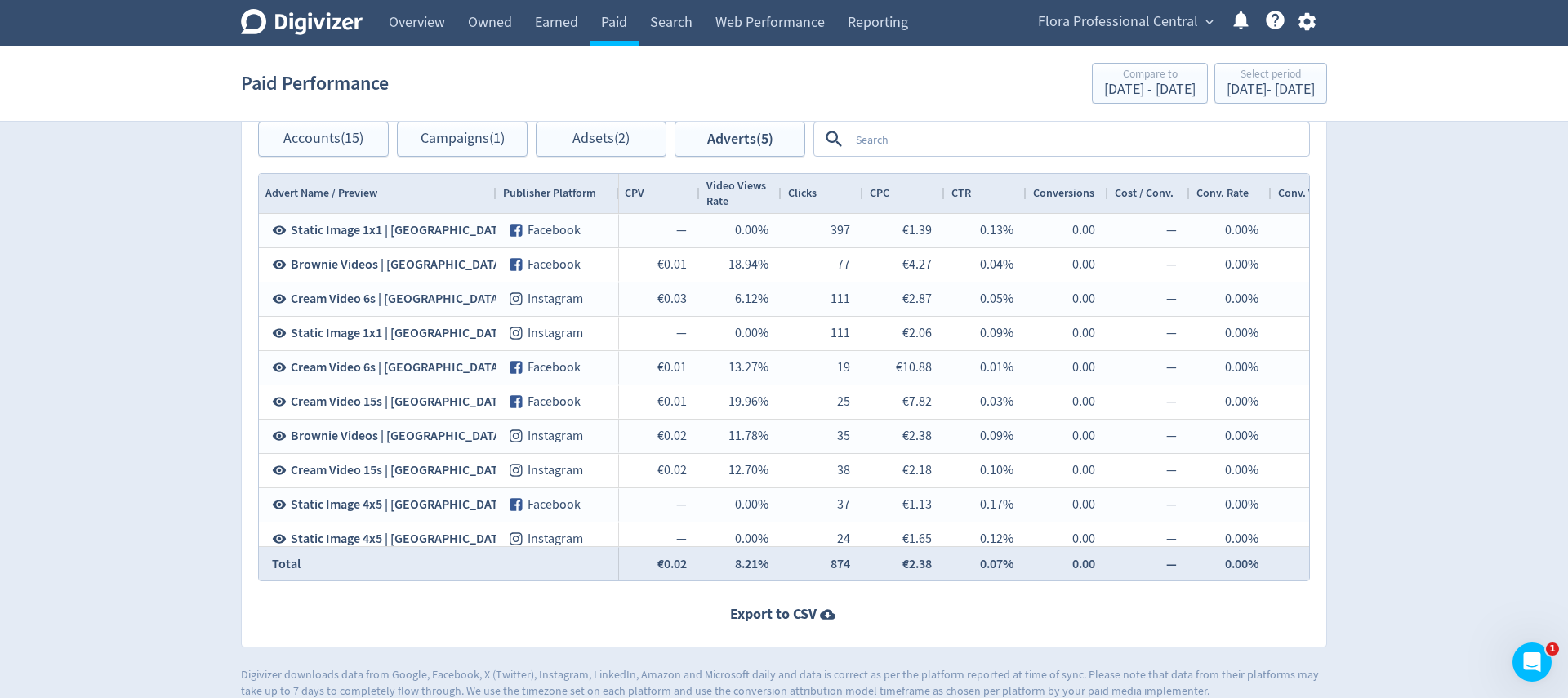
click at [971, 141] on textarea at bounding box center [1078, 139] width 458 height 30
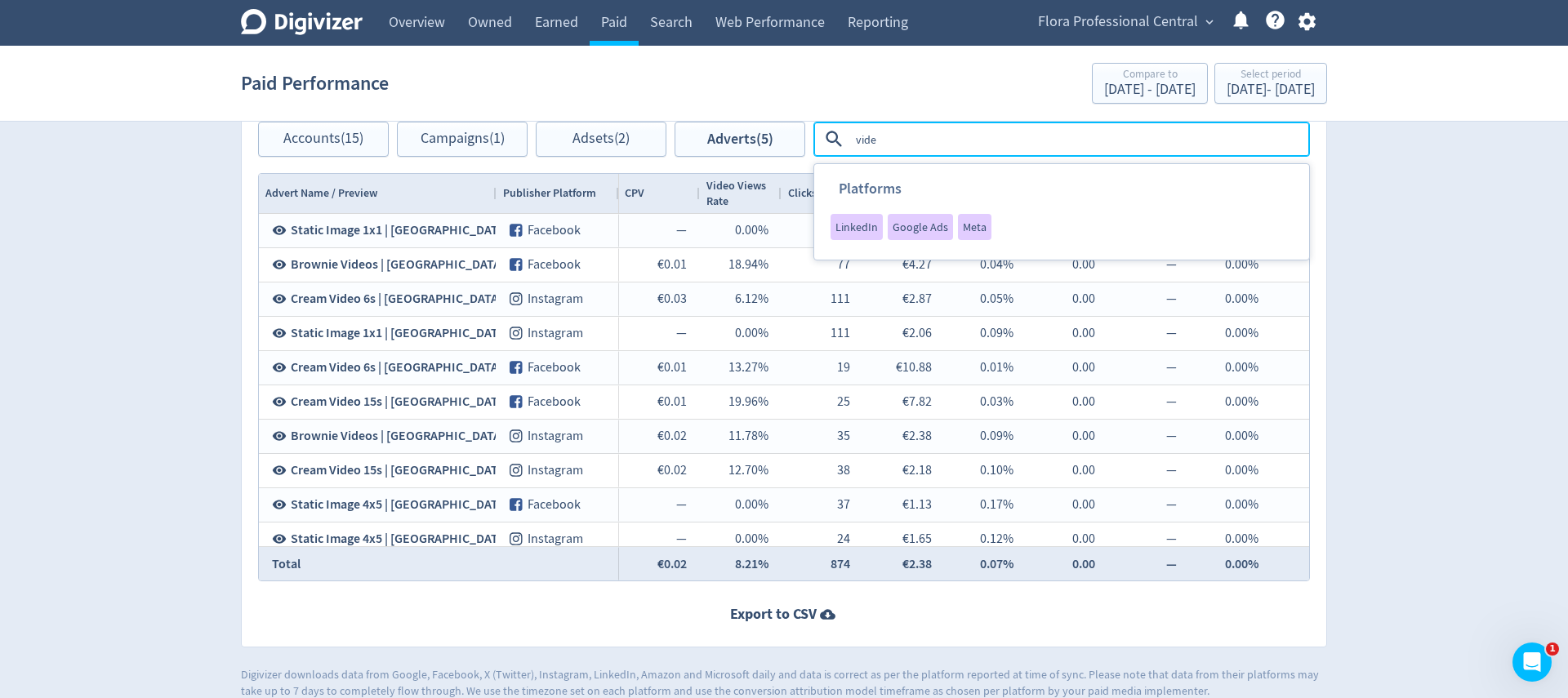
type textarea "video"
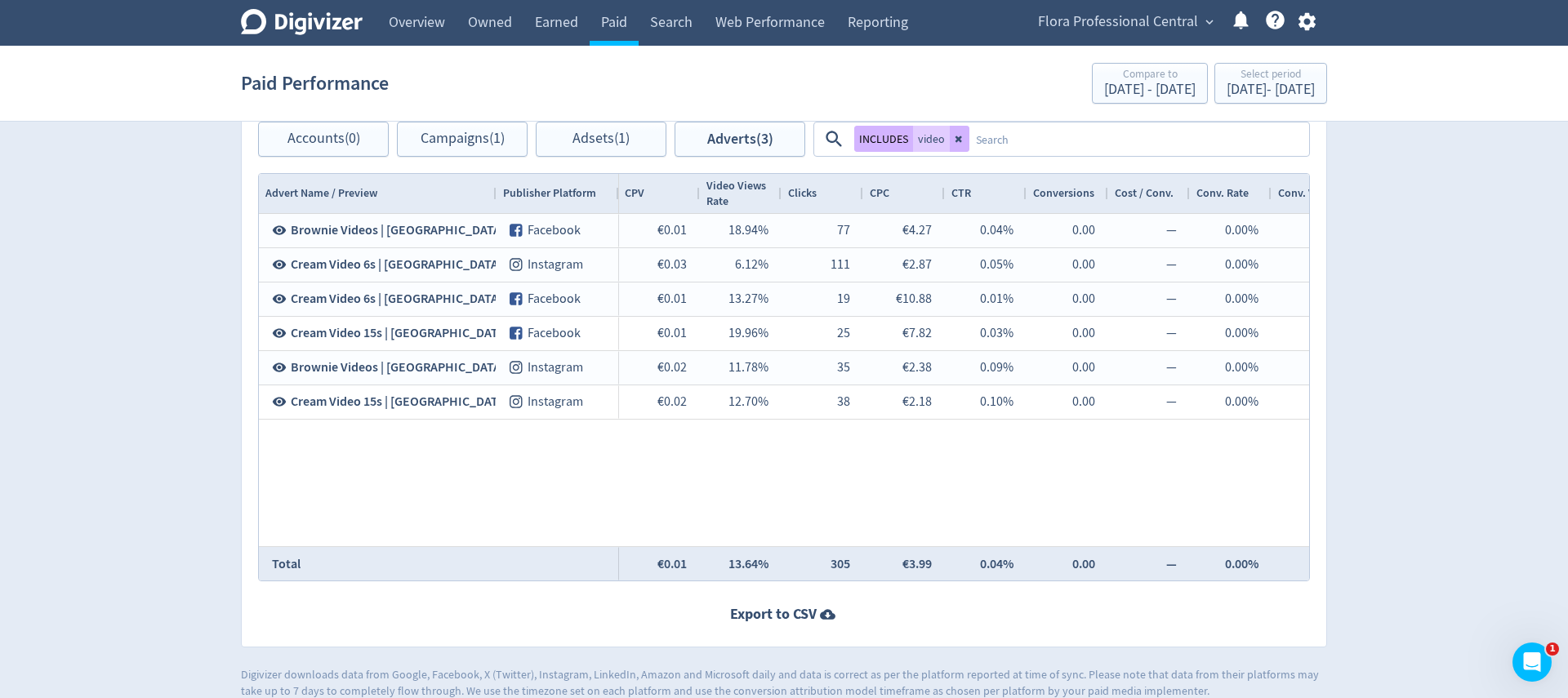
scroll to position [686, 0]
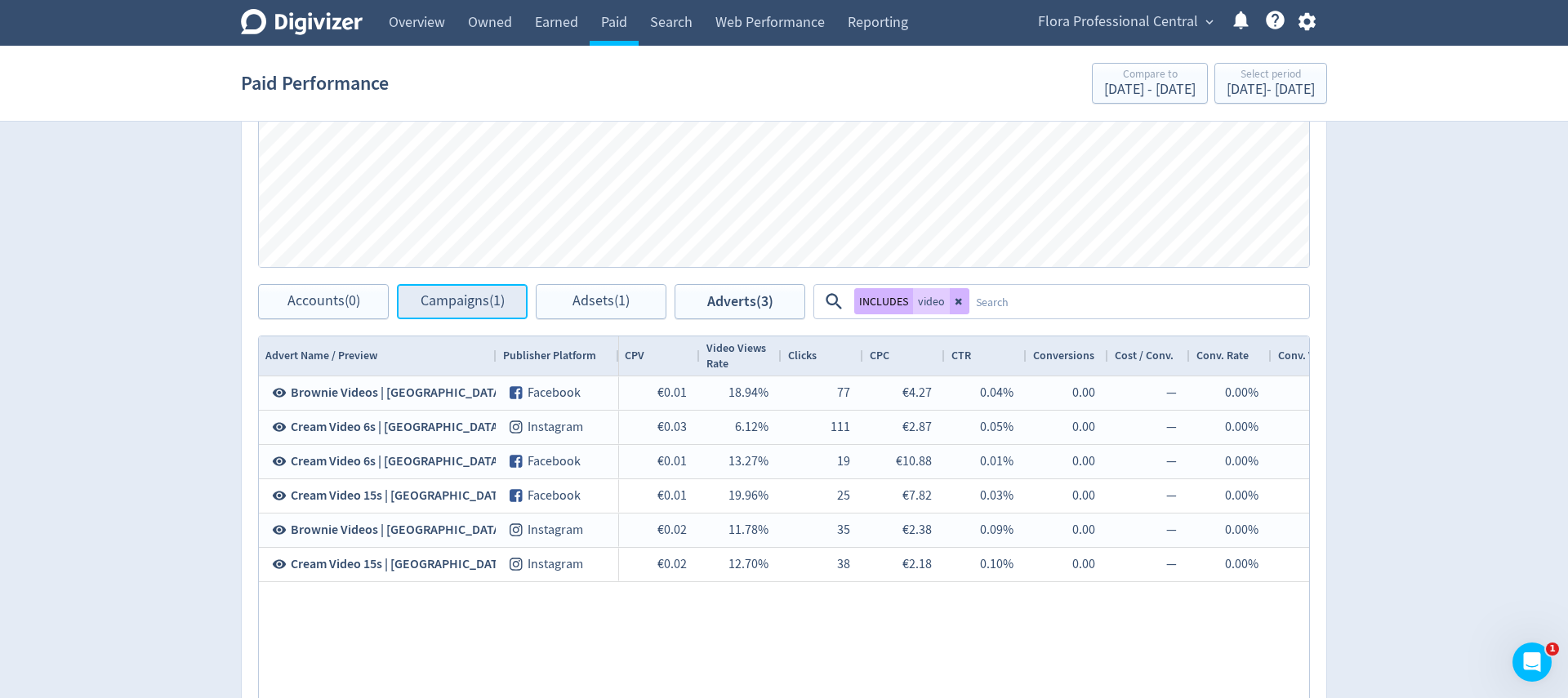
click at [480, 307] on span "Campaigns (1)" at bounding box center [462, 301] width 84 height 16
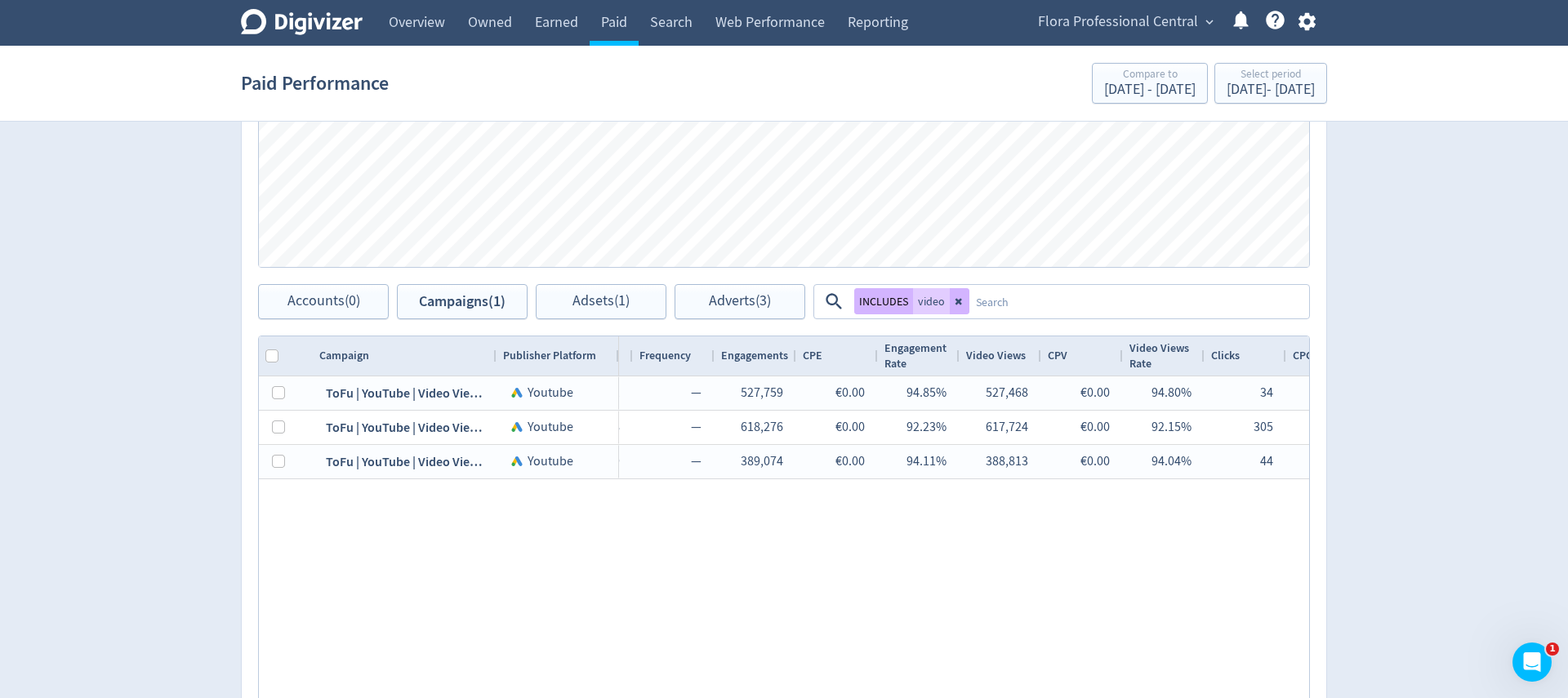
drag, startPoint x: 964, startPoint y: 303, endPoint x: 988, endPoint y: 304, distance: 24.0
click at [964, 302] on button at bounding box center [960, 302] width 20 height 26
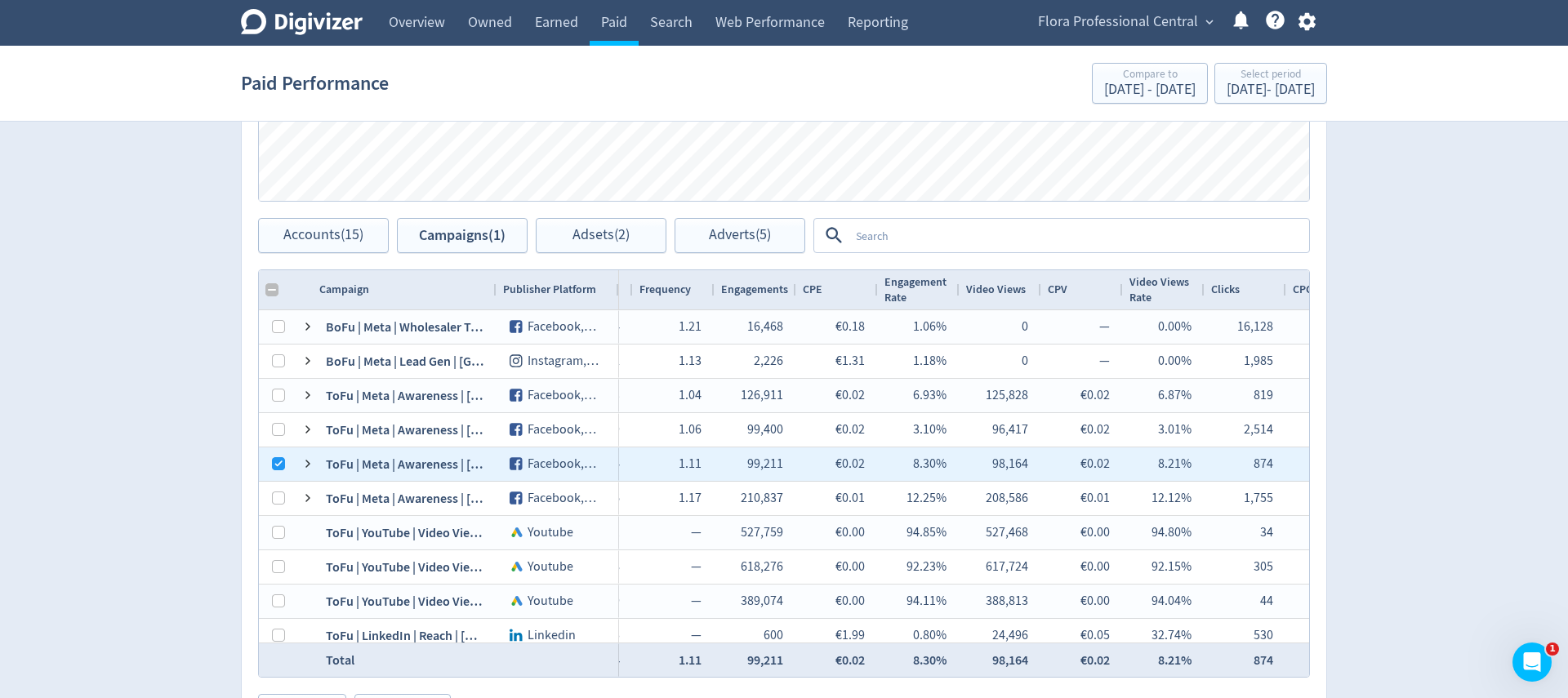
scroll to position [756, 0]
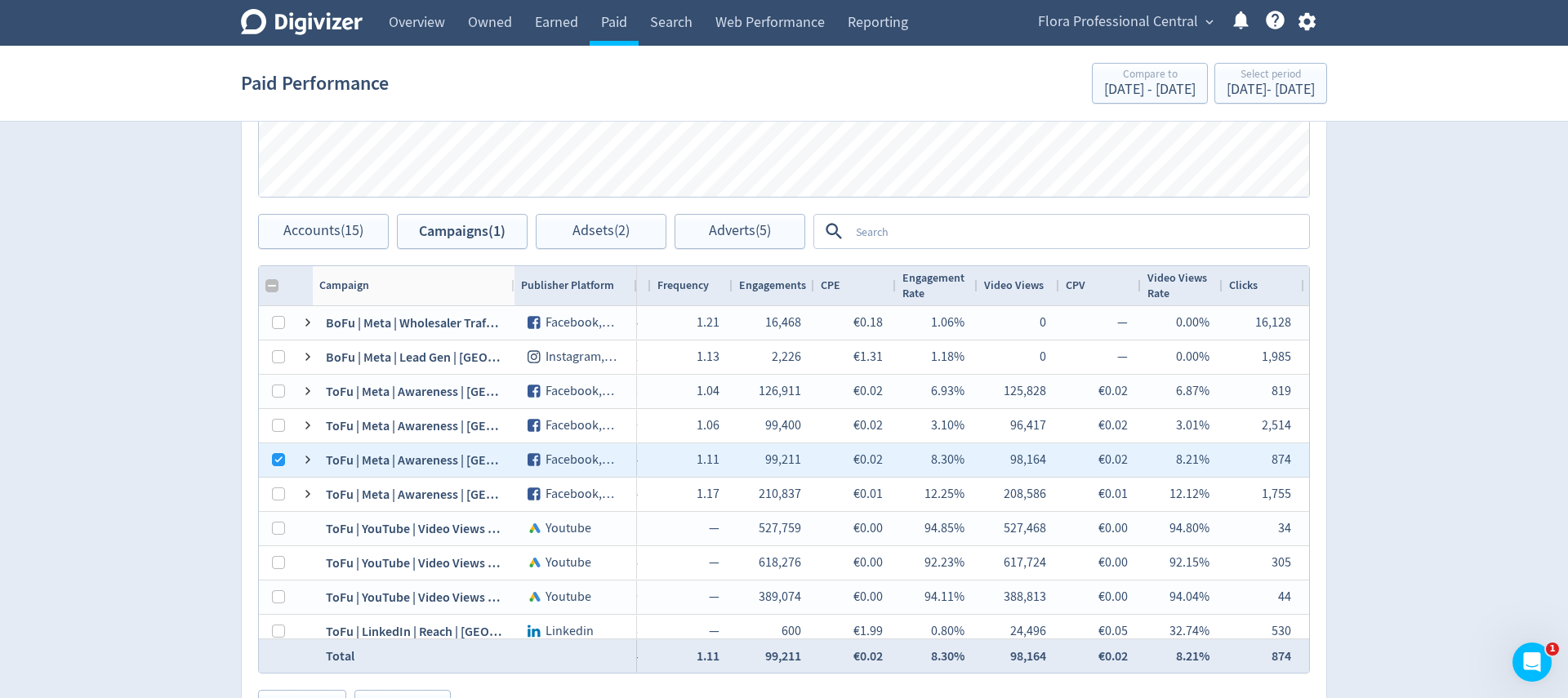
checkbox input "false"
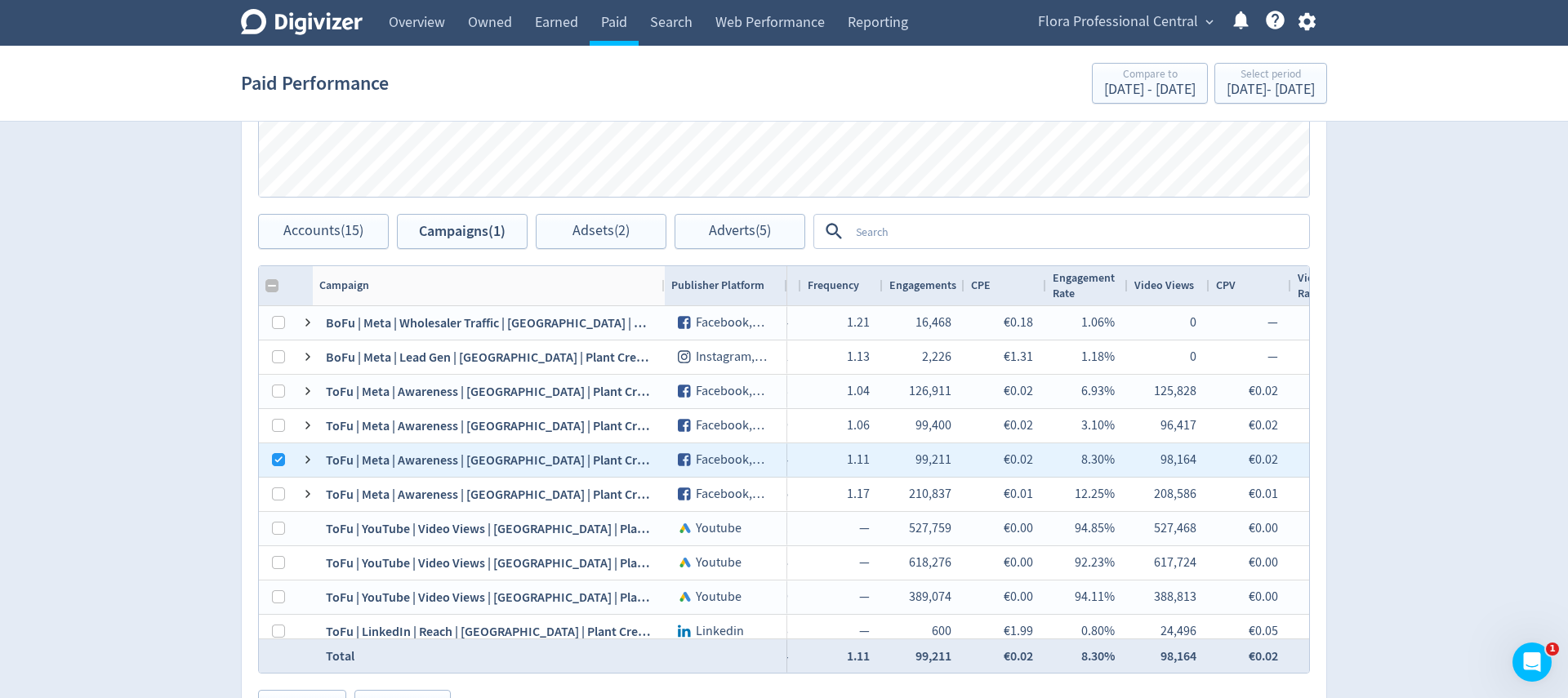
drag, startPoint x: 513, startPoint y: 291, endPoint x: 407, endPoint y: 358, distance: 125.4
click at [663, 290] on div at bounding box center [664, 286] width 7 height 39
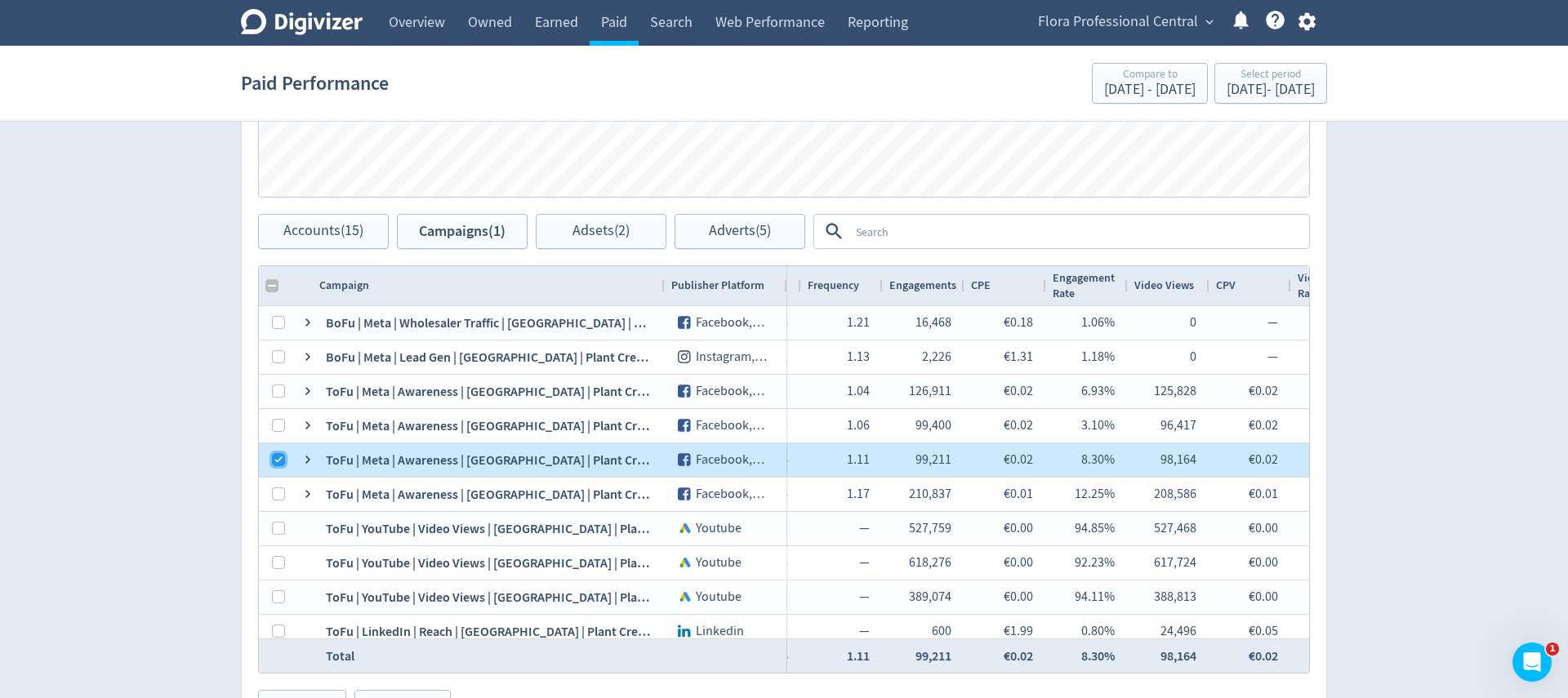
drag, startPoint x: 276, startPoint y: 463, endPoint x: 558, endPoint y: 405, distance: 287.9
click at [277, 464] on input "Press Space to toggle row selection (checked)" at bounding box center [279, 460] width 13 height 13
checkbox input "false"
click at [279, 492] on input "Press Space to toggle row selection (unchecked)" at bounding box center [279, 494] width 13 height 13
checkbox input "true"
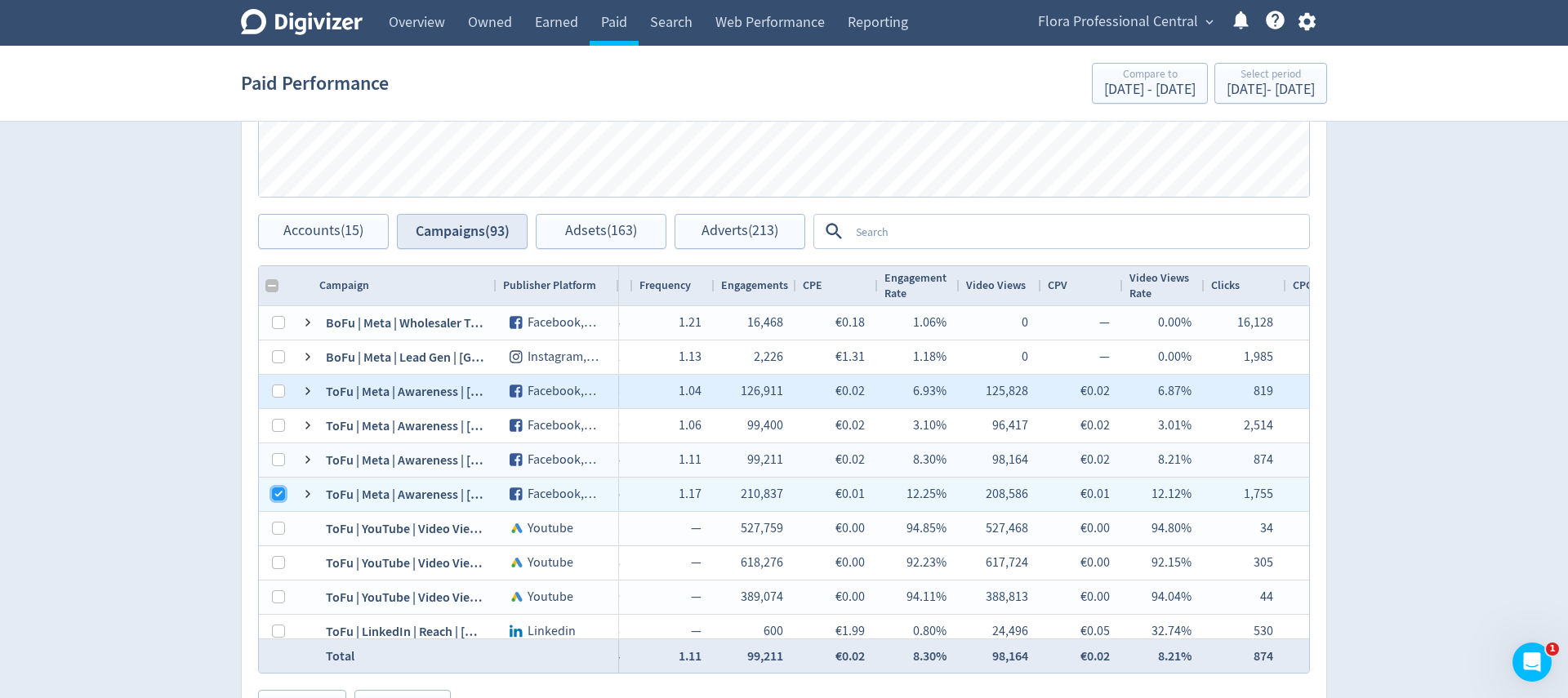
checkbox input "false"
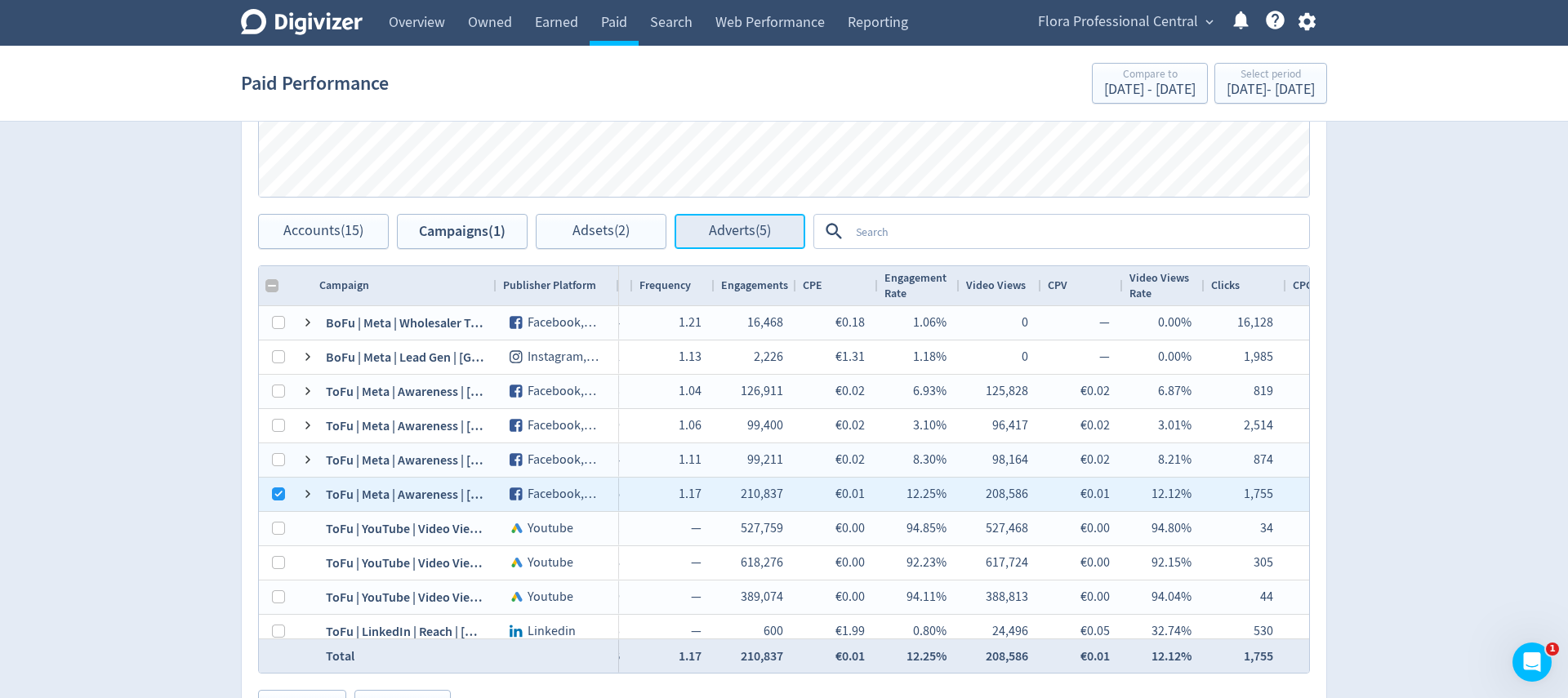
click at [719, 234] on span "Adverts (5)" at bounding box center [739, 231] width 62 height 16
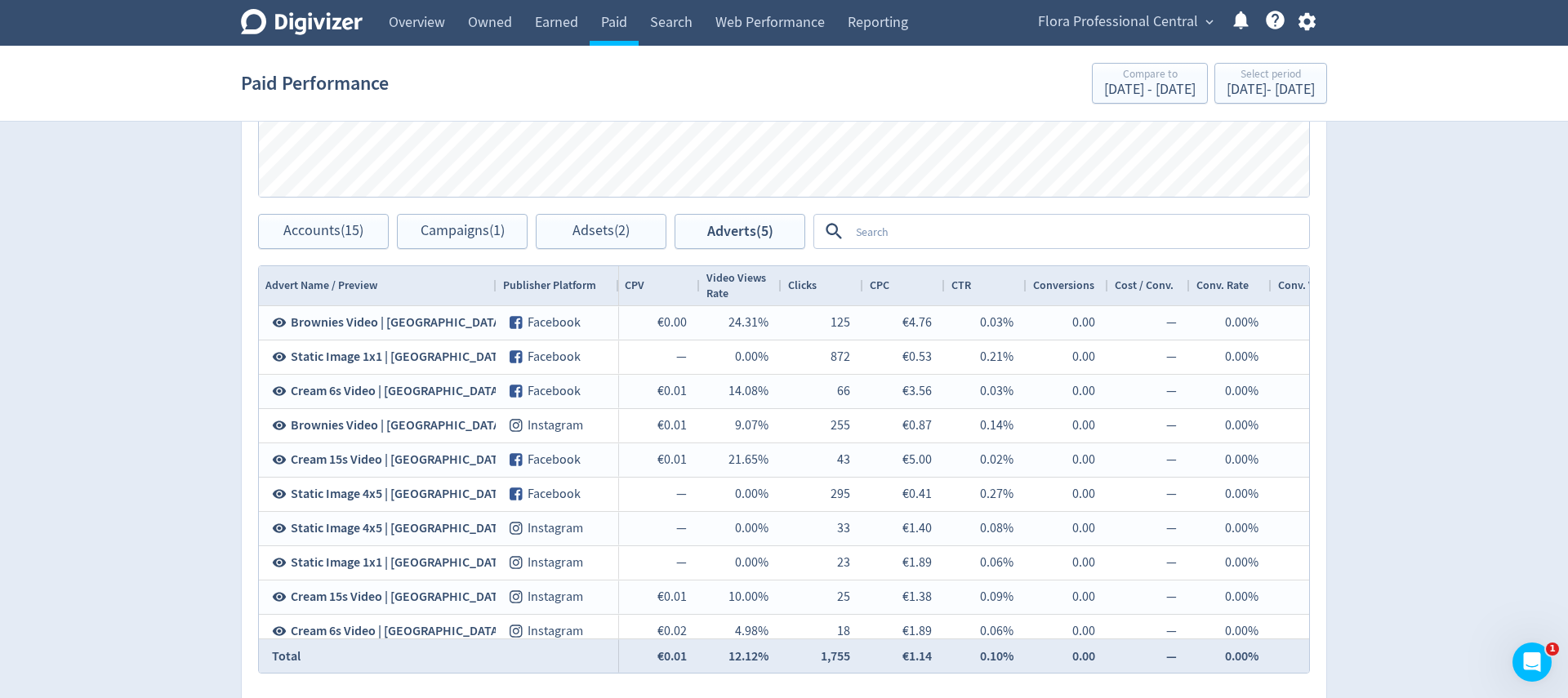
click at [880, 234] on textarea at bounding box center [1078, 231] width 458 height 30
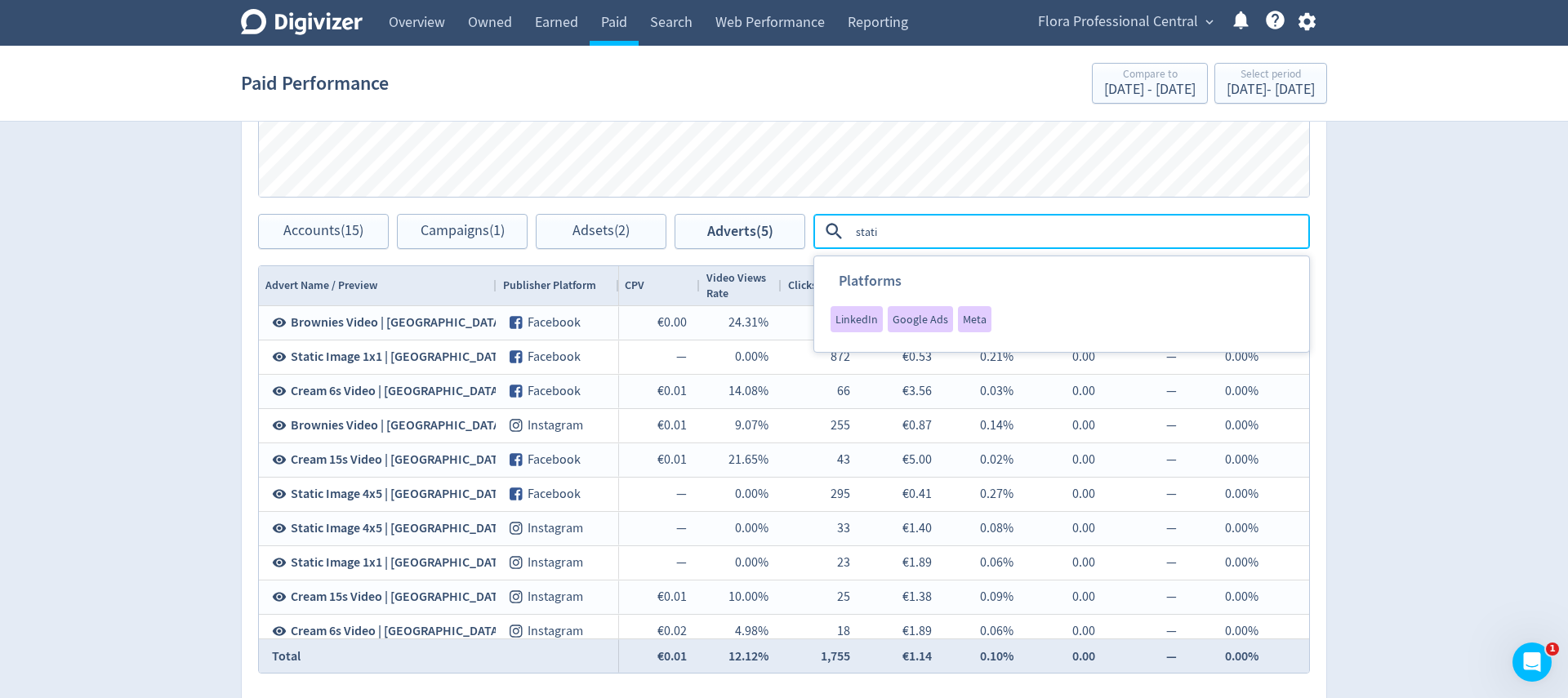
type textarea "static"
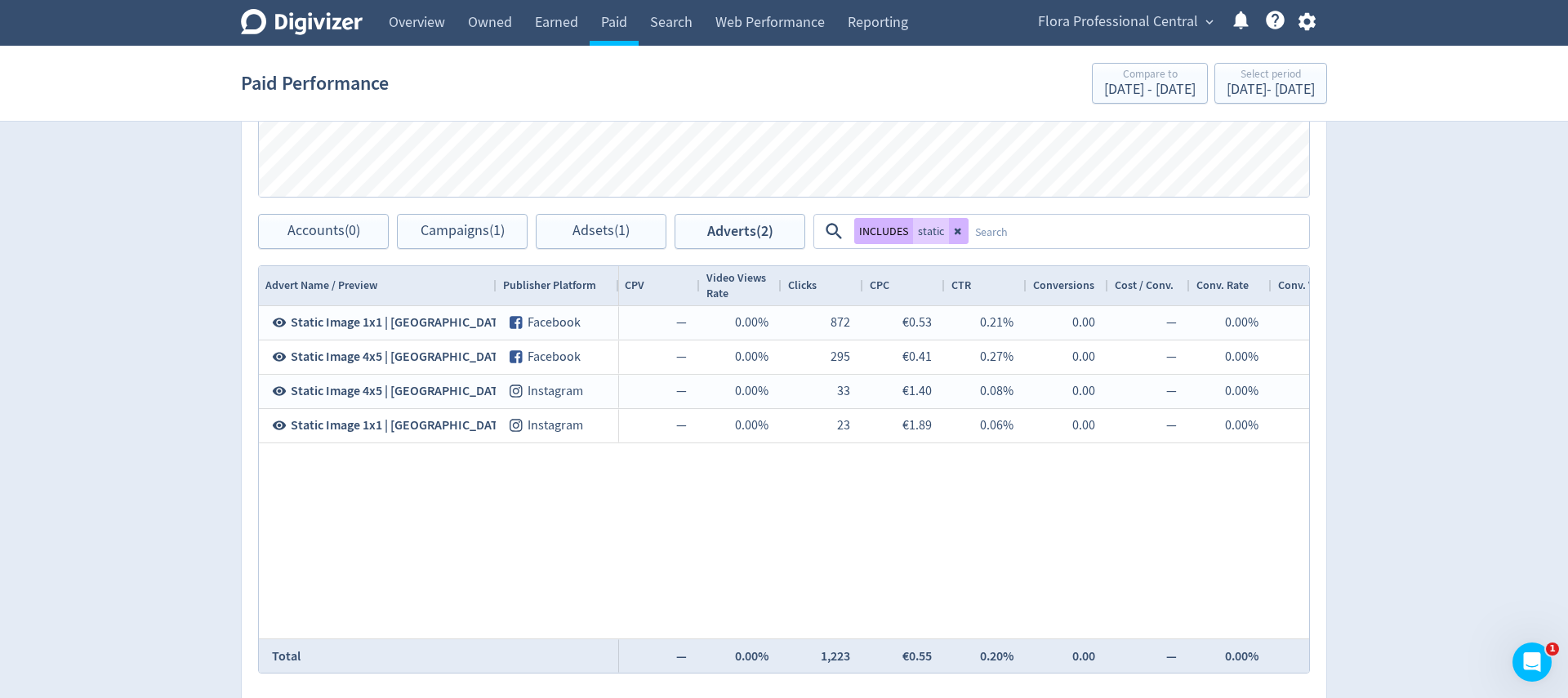
drag, startPoint x: 957, startPoint y: 233, endPoint x: 978, endPoint y: 231, distance: 21.1
click at [957, 233] on icon at bounding box center [959, 231] width 10 height 10
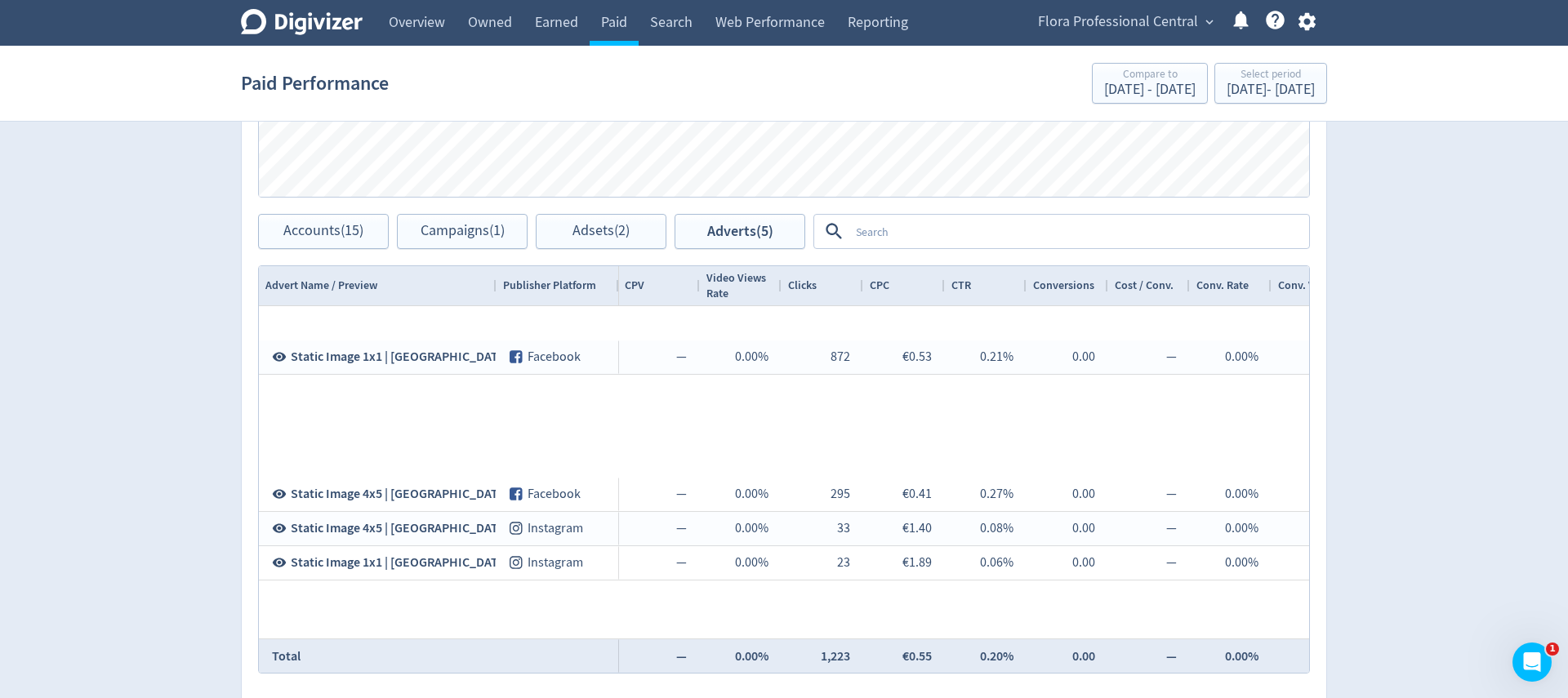
click at [978, 231] on textarea at bounding box center [1078, 231] width 458 height 30
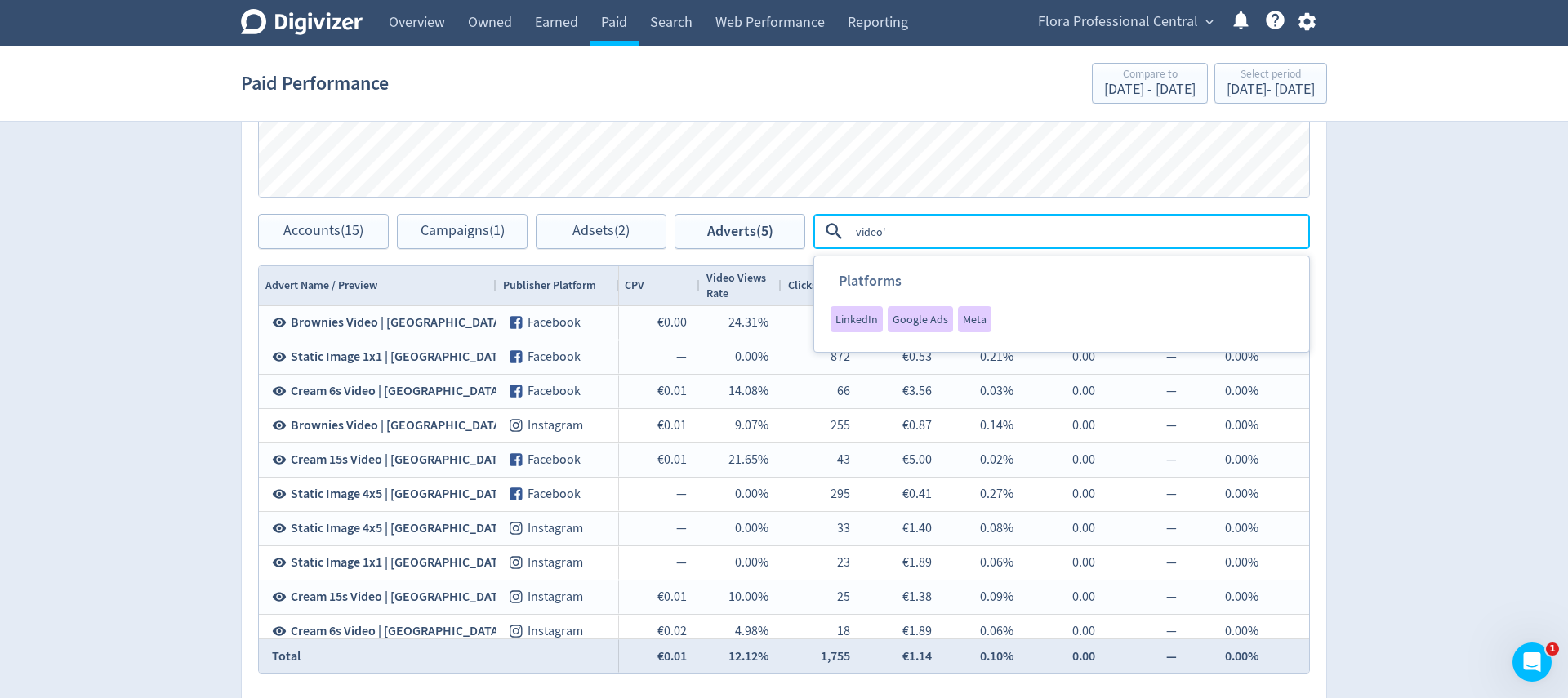
type textarea "video"
